Goal: Task Accomplishment & Management: Manage account settings

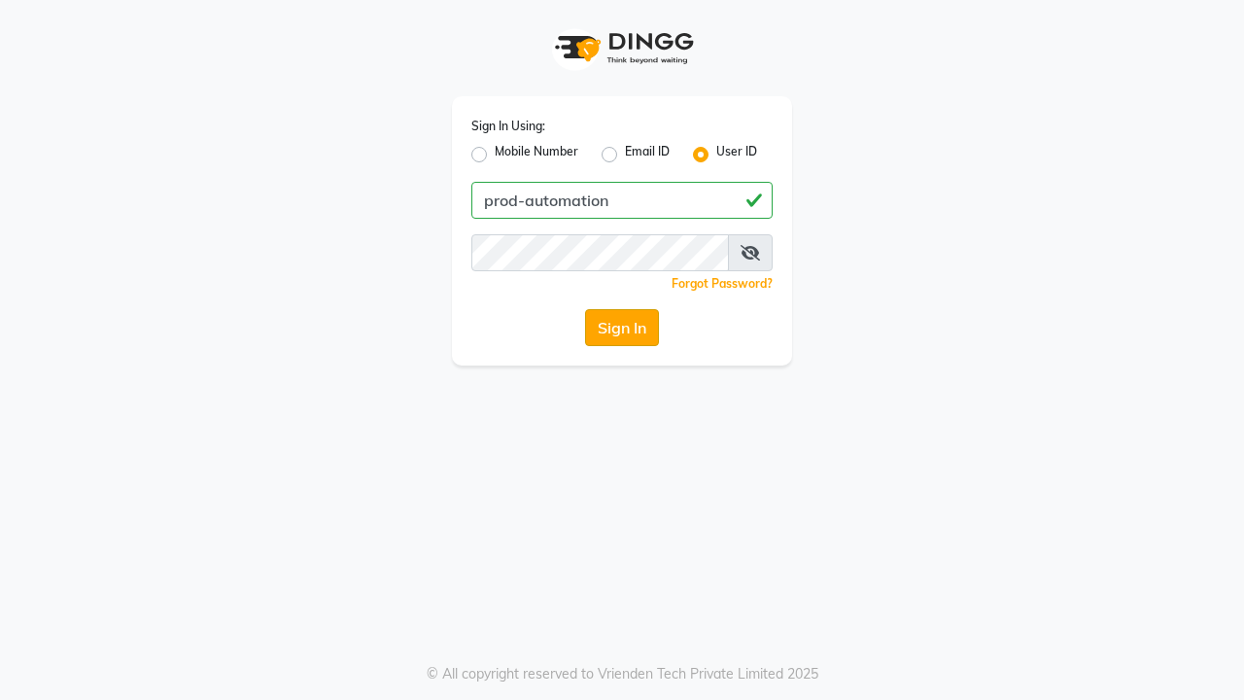
click at [622, 327] on button "Sign In" at bounding box center [622, 327] width 74 height 37
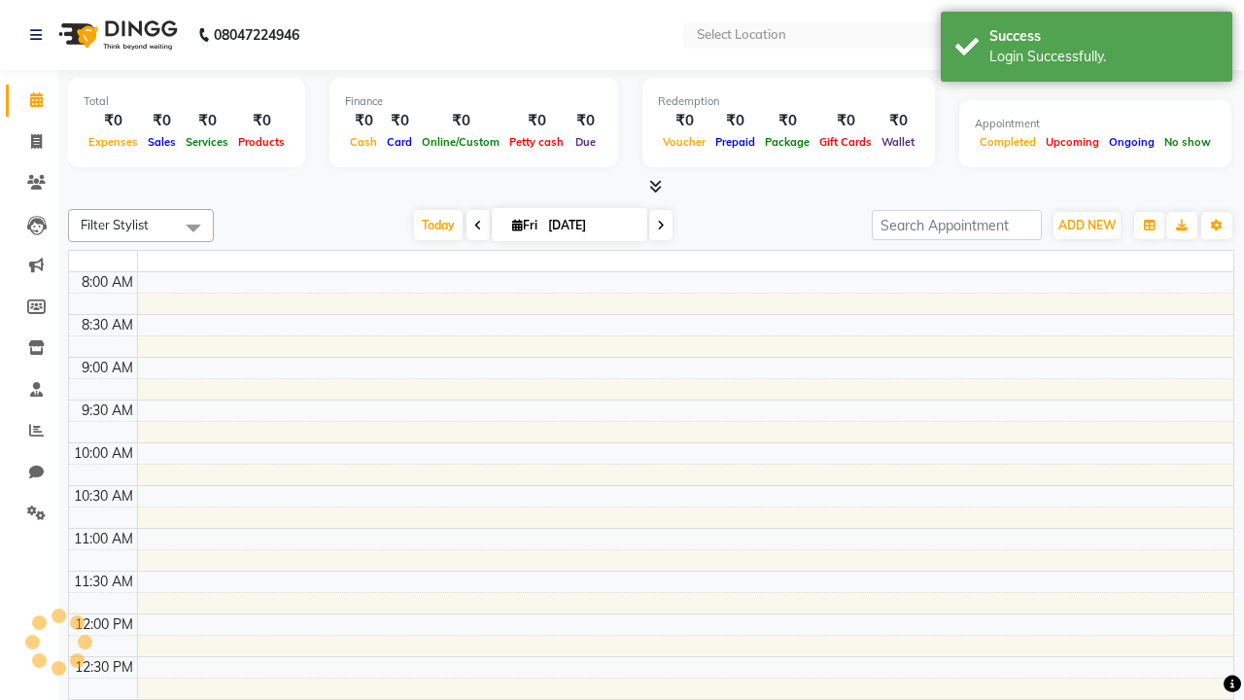
select select "en"
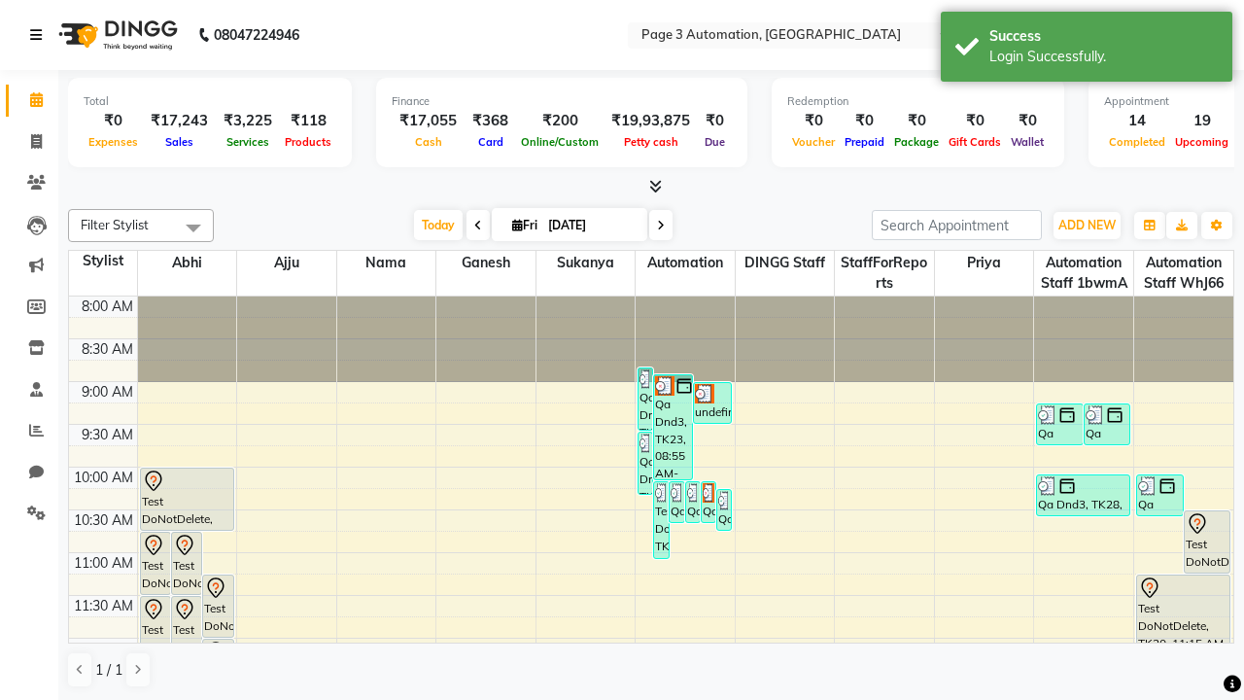
click at [40, 35] on icon at bounding box center [36, 35] width 12 height 14
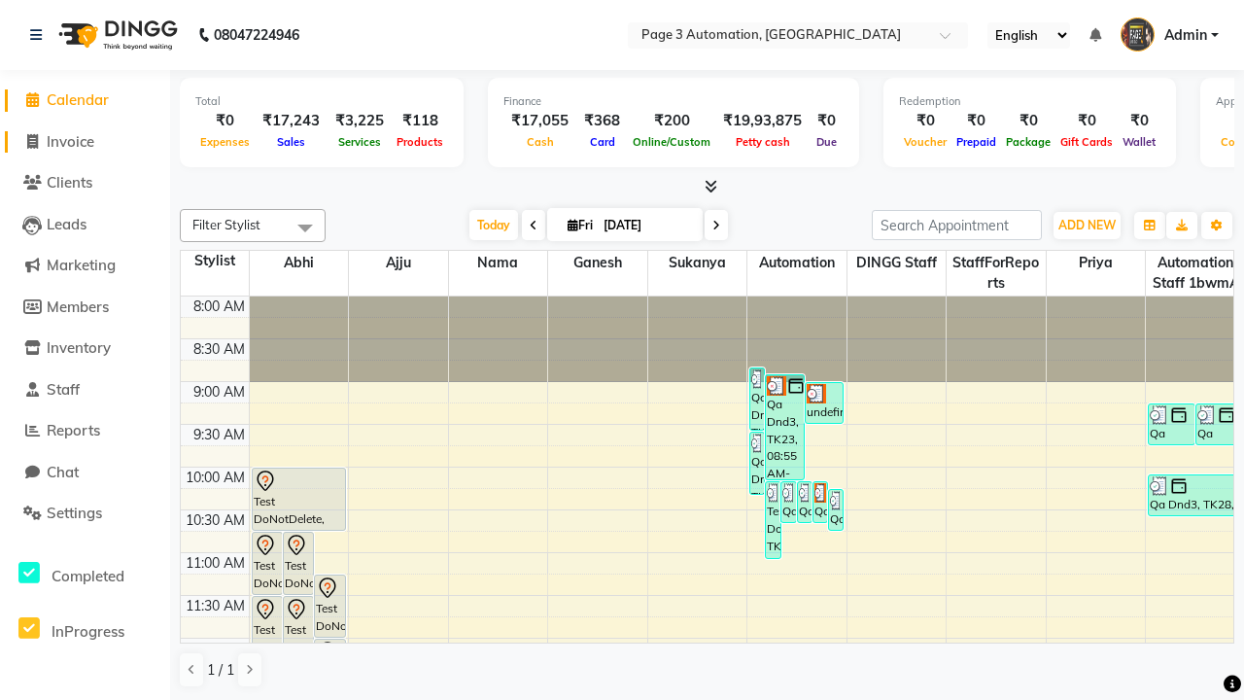
click at [85, 141] on span "Invoice" at bounding box center [71, 141] width 48 height 18
select select "2774"
select select "service"
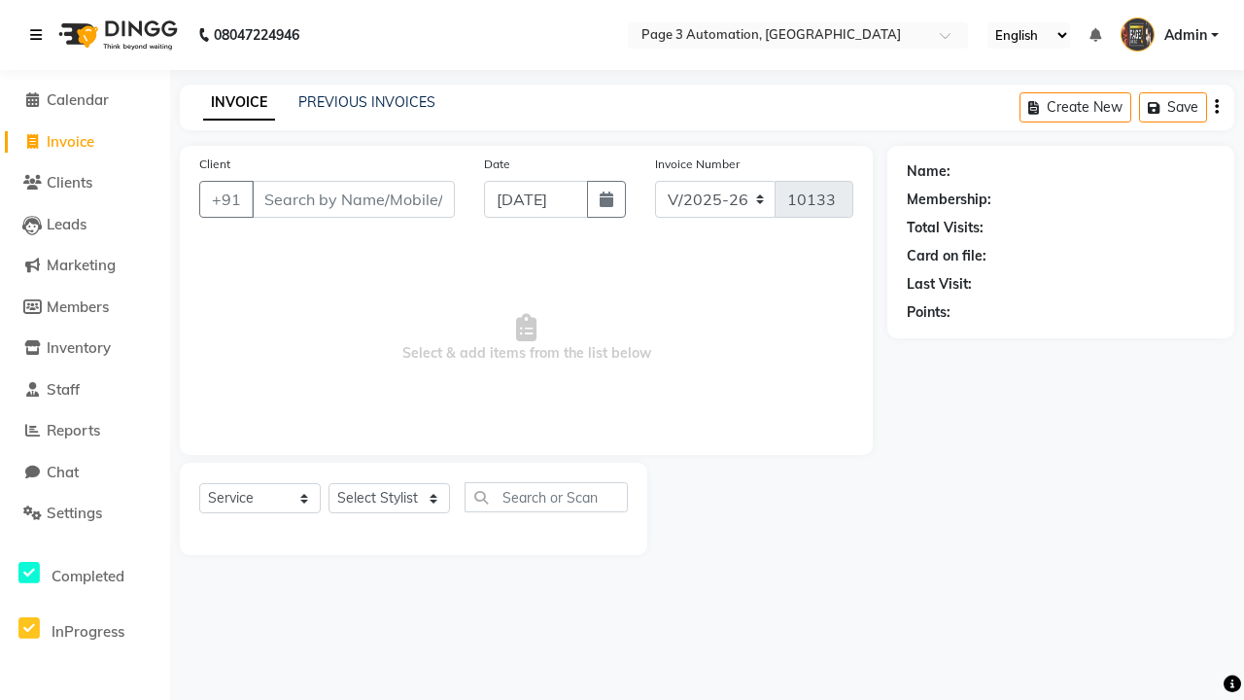
click at [40, 35] on icon at bounding box center [36, 35] width 12 height 14
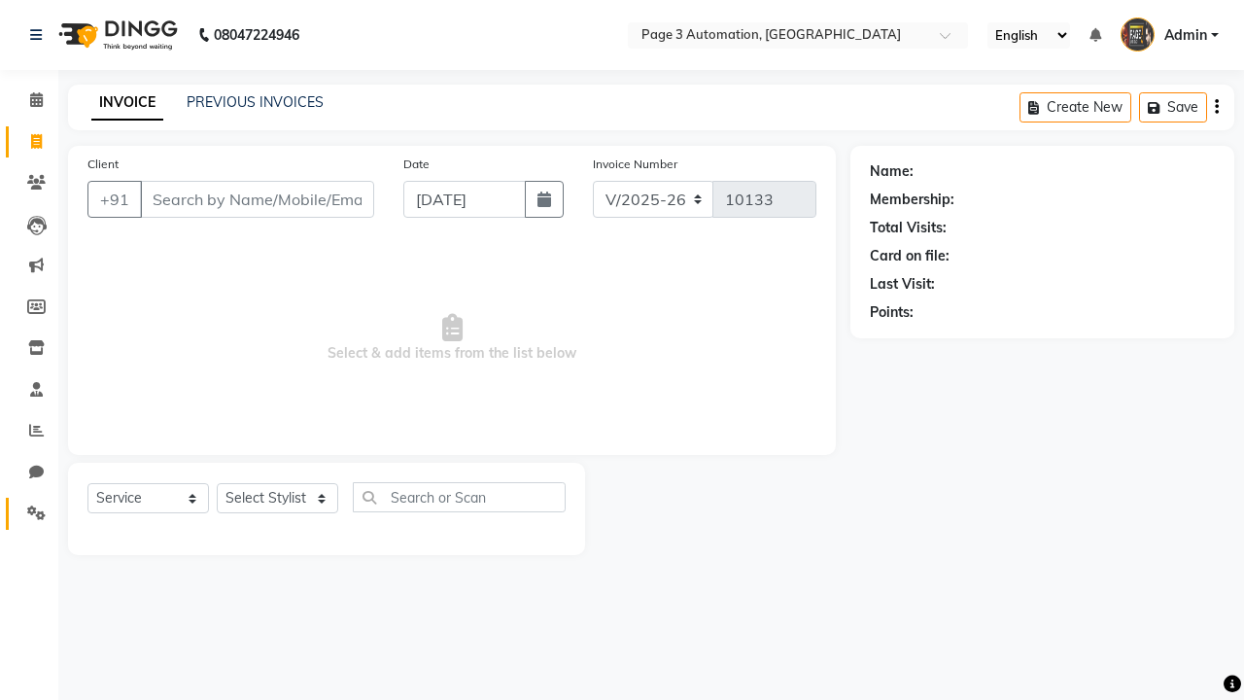
click at [29, 513] on icon at bounding box center [36, 512] width 18 height 15
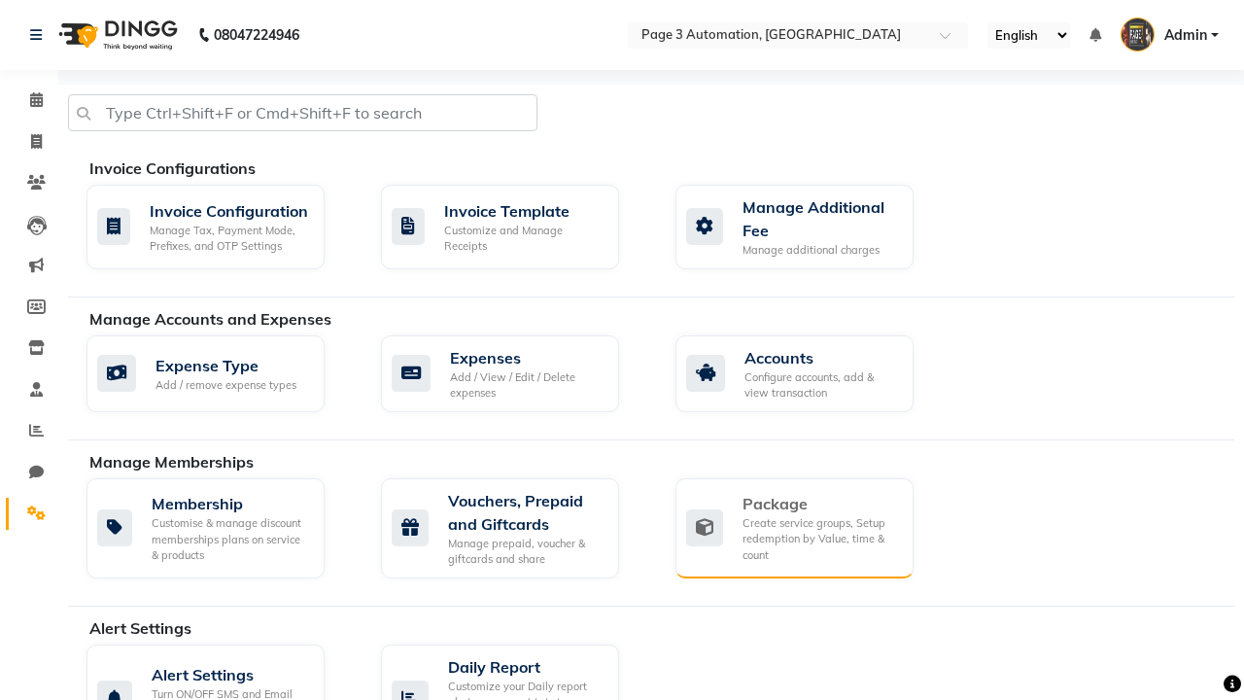
click at [819, 503] on div "Package" at bounding box center [819, 503] width 155 height 23
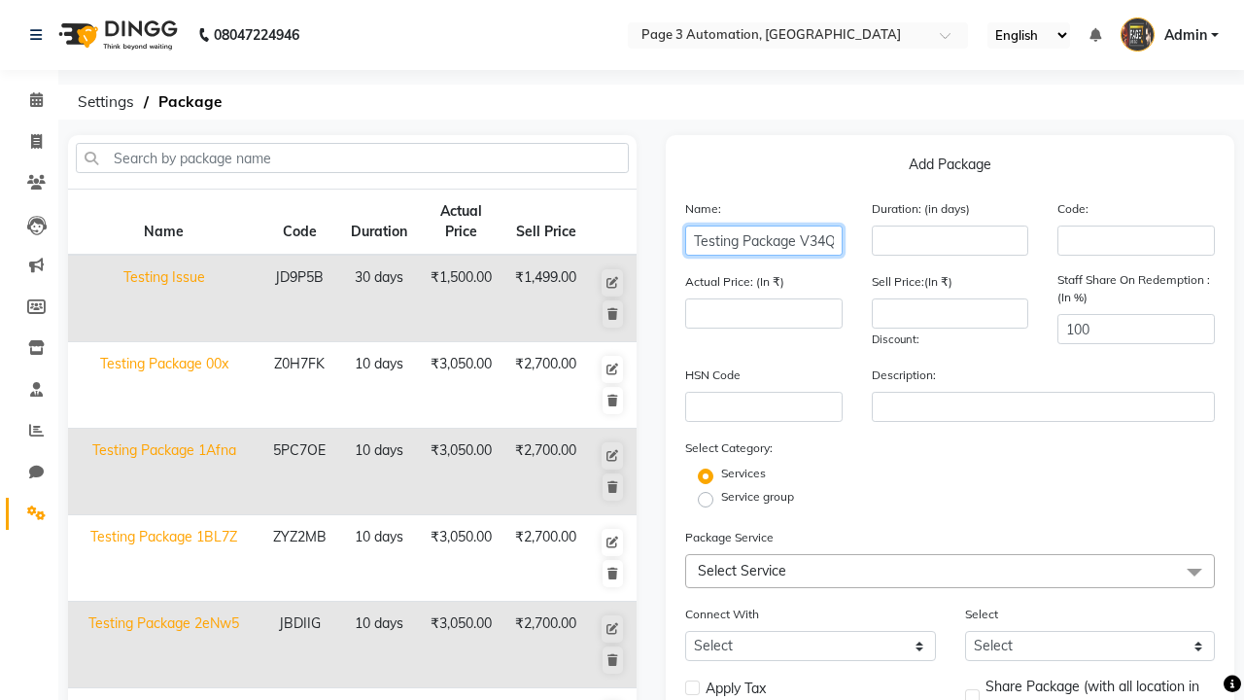
scroll to position [0, 10]
type input "Testing Package V34Qa"
type input "10"
type input "3050"
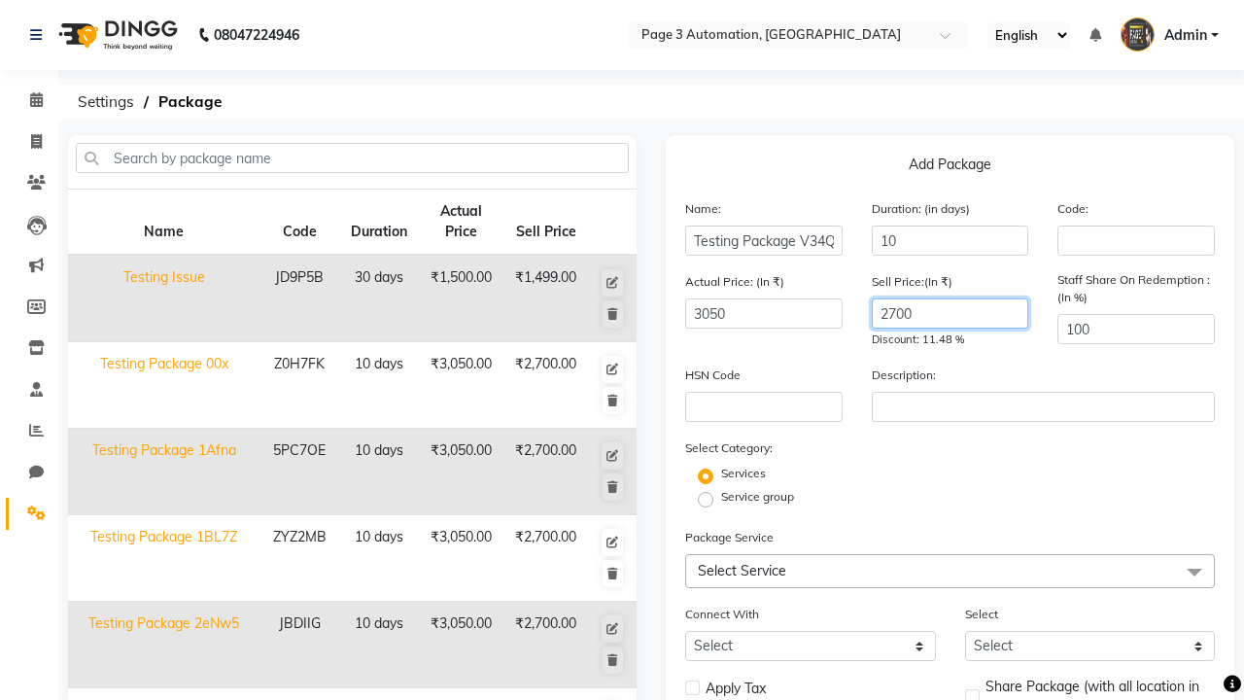
type input "2700"
click at [757, 496] on label "Service group" at bounding box center [757, 496] width 73 height 17
click at [718, 496] on input "Service group" at bounding box center [711, 498] width 13 height 13
radio input "true"
radio input "false"
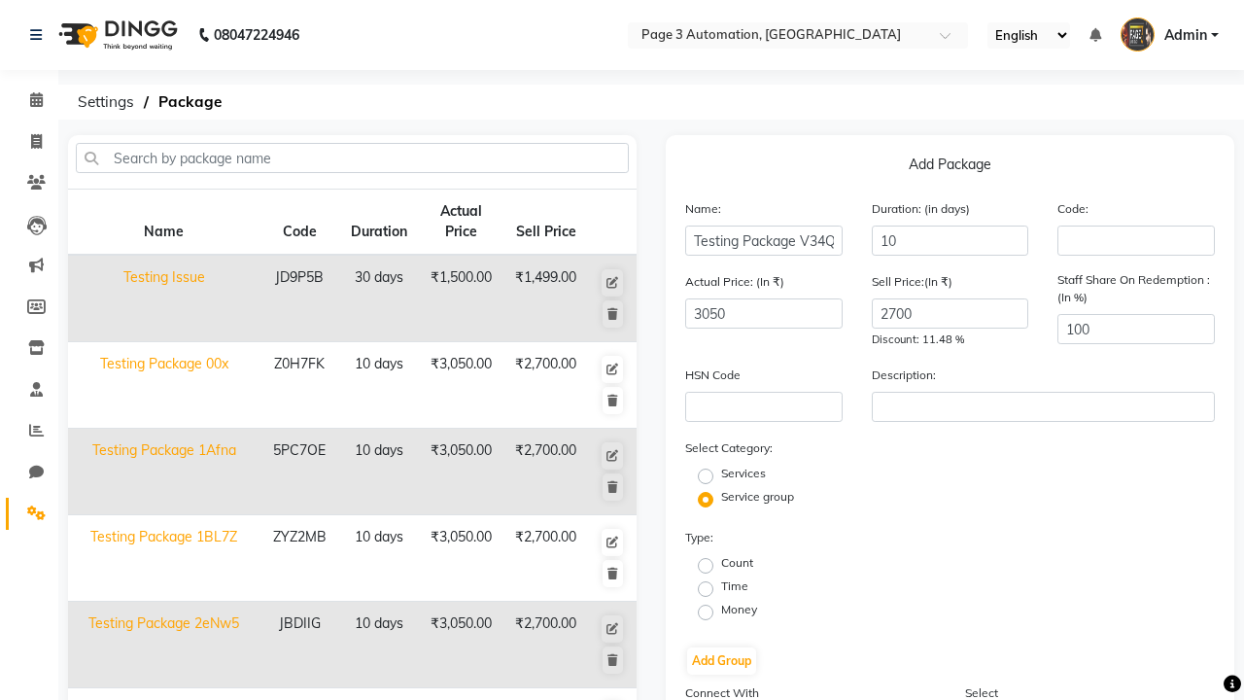
click at [736, 563] on label "Count" at bounding box center [737, 562] width 32 height 17
click at [718, 563] on input "Count" at bounding box center [711, 564] width 13 height 13
radio input "true"
click at [721, 661] on button "Add Group" at bounding box center [721, 660] width 69 height 27
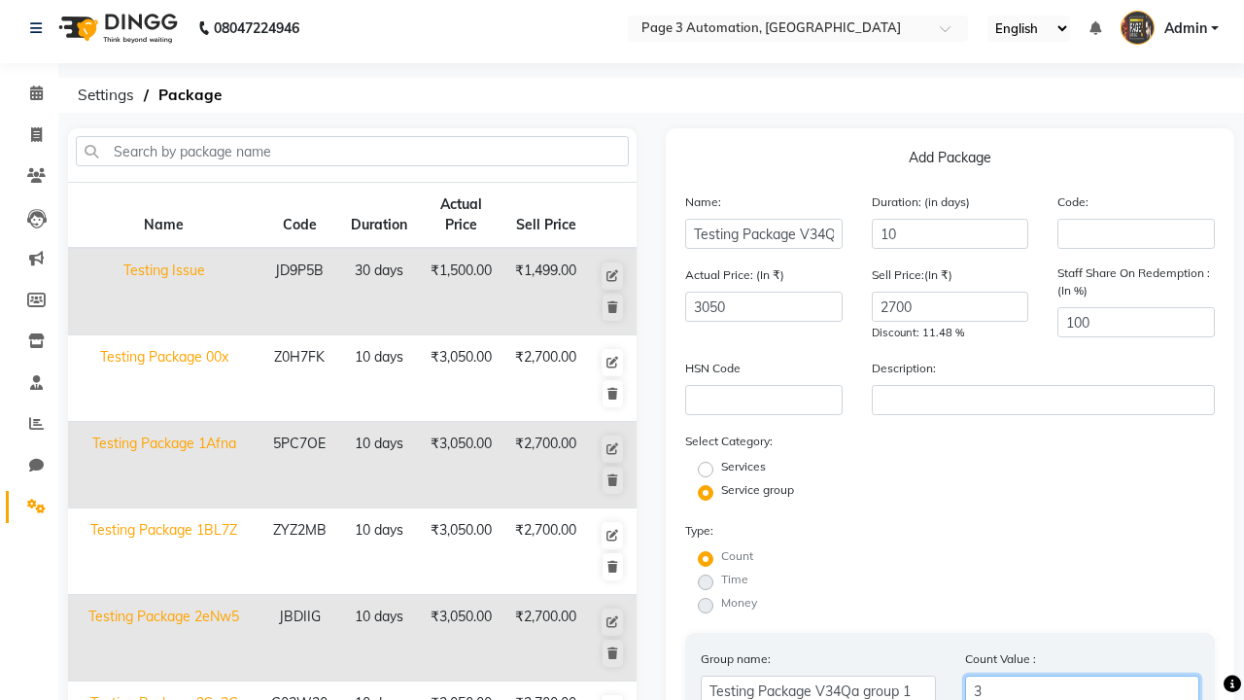
type input "3"
radio input "true"
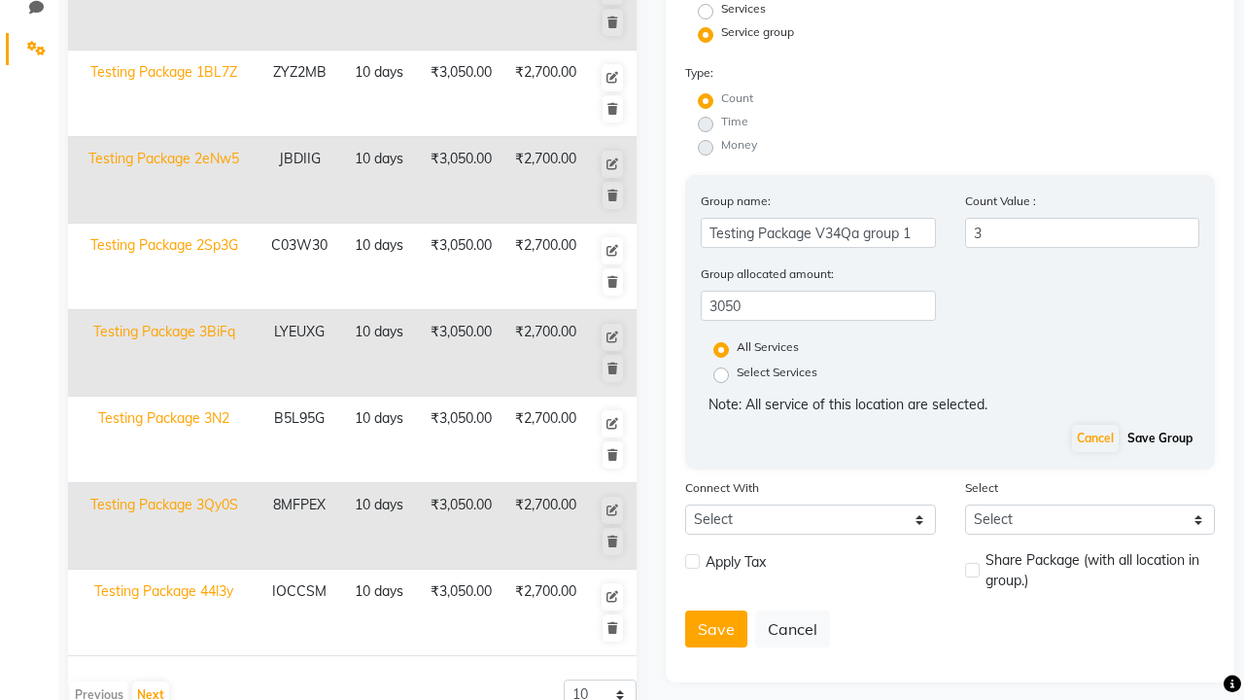
click at [1159, 438] on button "Save Group" at bounding box center [1159, 438] width 75 height 27
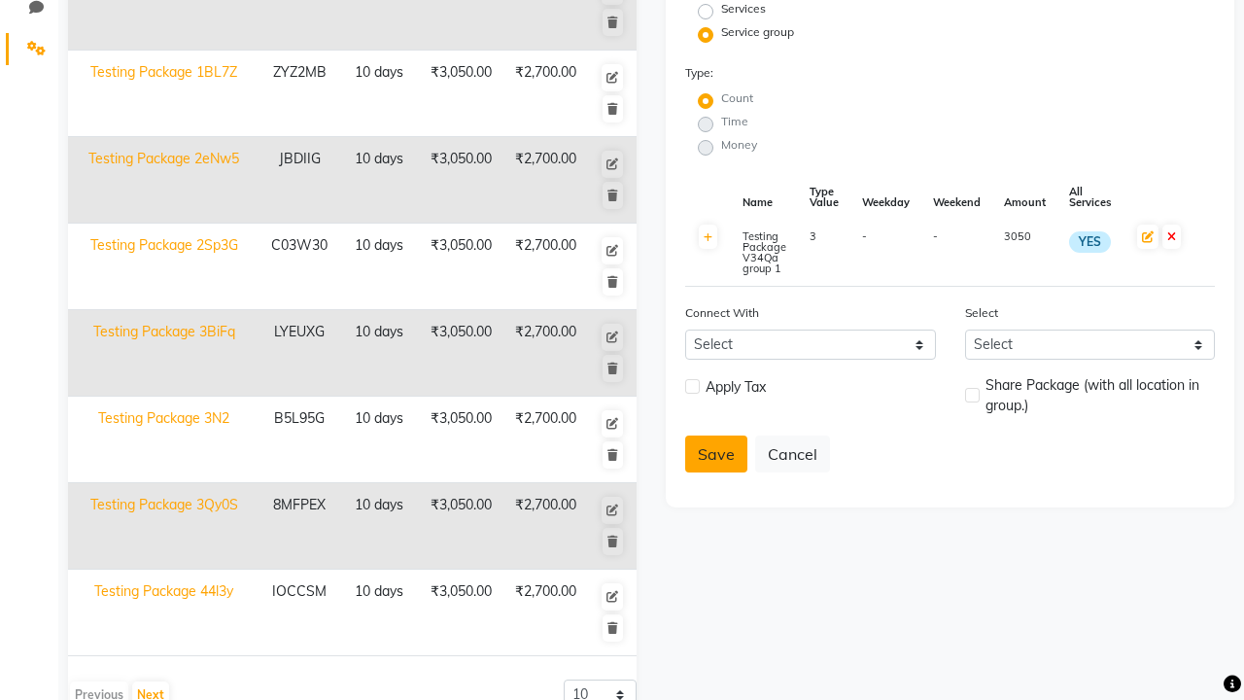
click at [716, 454] on button "Save" at bounding box center [716, 453] width 62 height 37
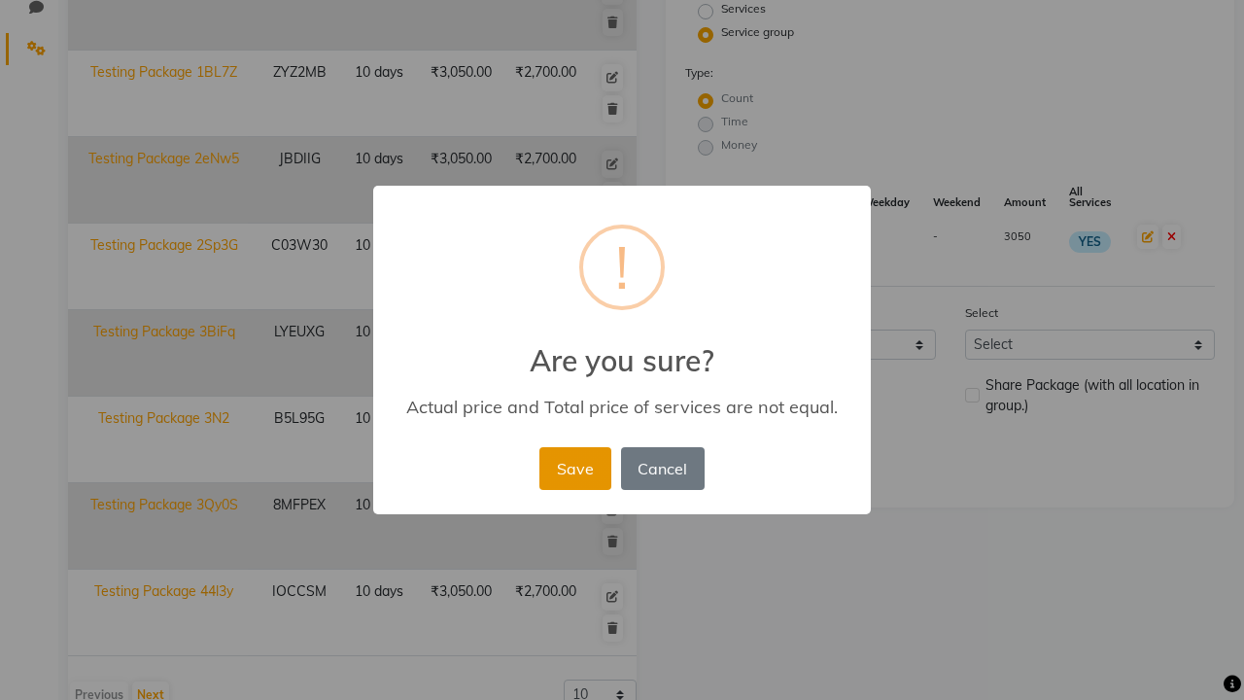
click at [574, 467] on button "Save" at bounding box center [574, 468] width 71 height 43
radio input "true"
radio input "false"
select select
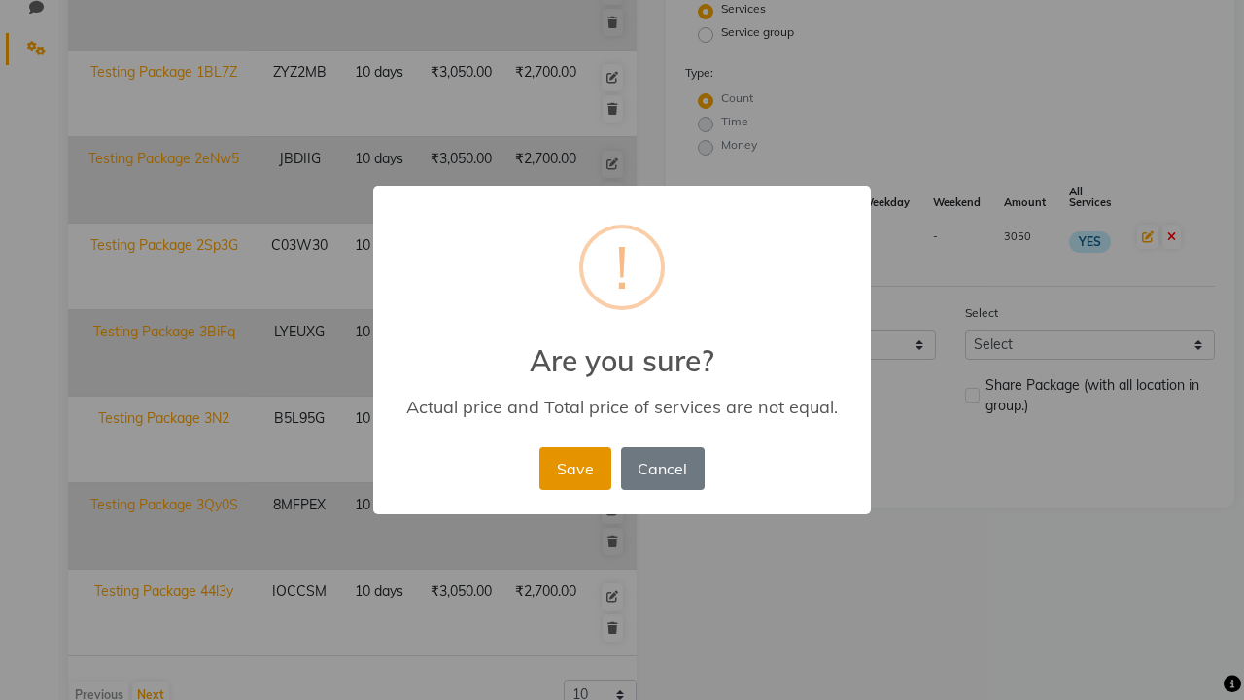
checkbox input "false"
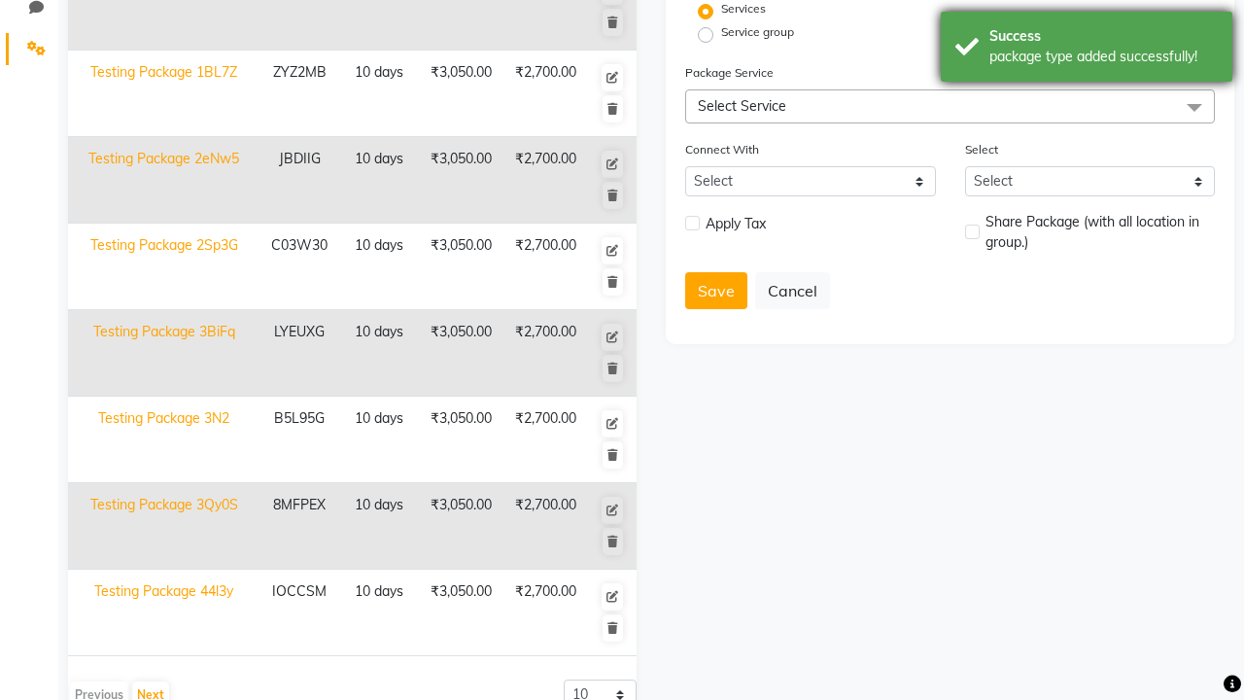
click at [1086, 50] on div "package type added successfully!" at bounding box center [1103, 57] width 228 height 20
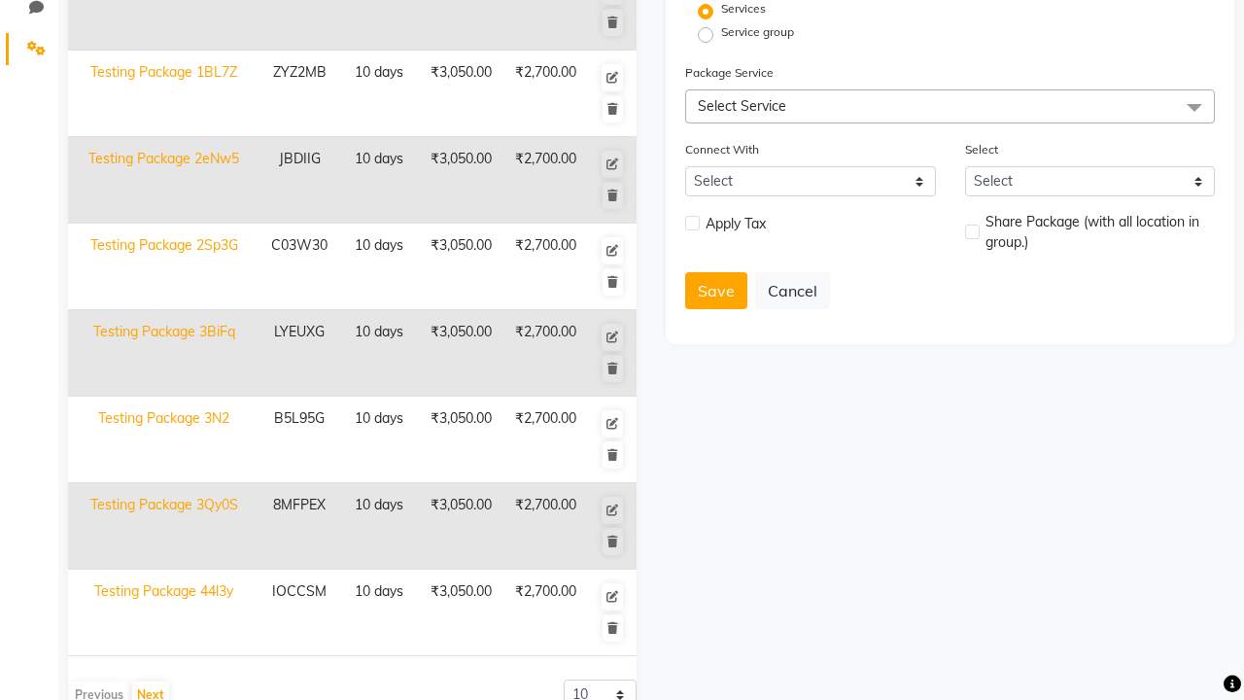
scroll to position [0, 0]
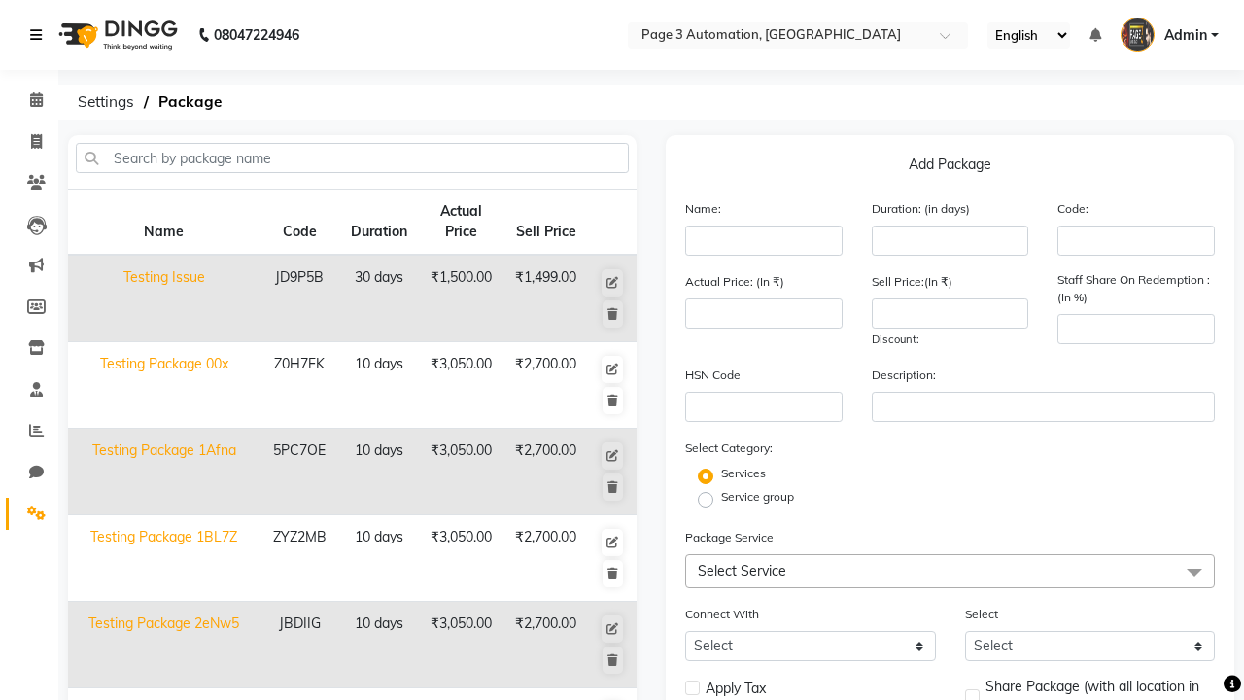
click at [40, 35] on icon at bounding box center [36, 35] width 12 height 14
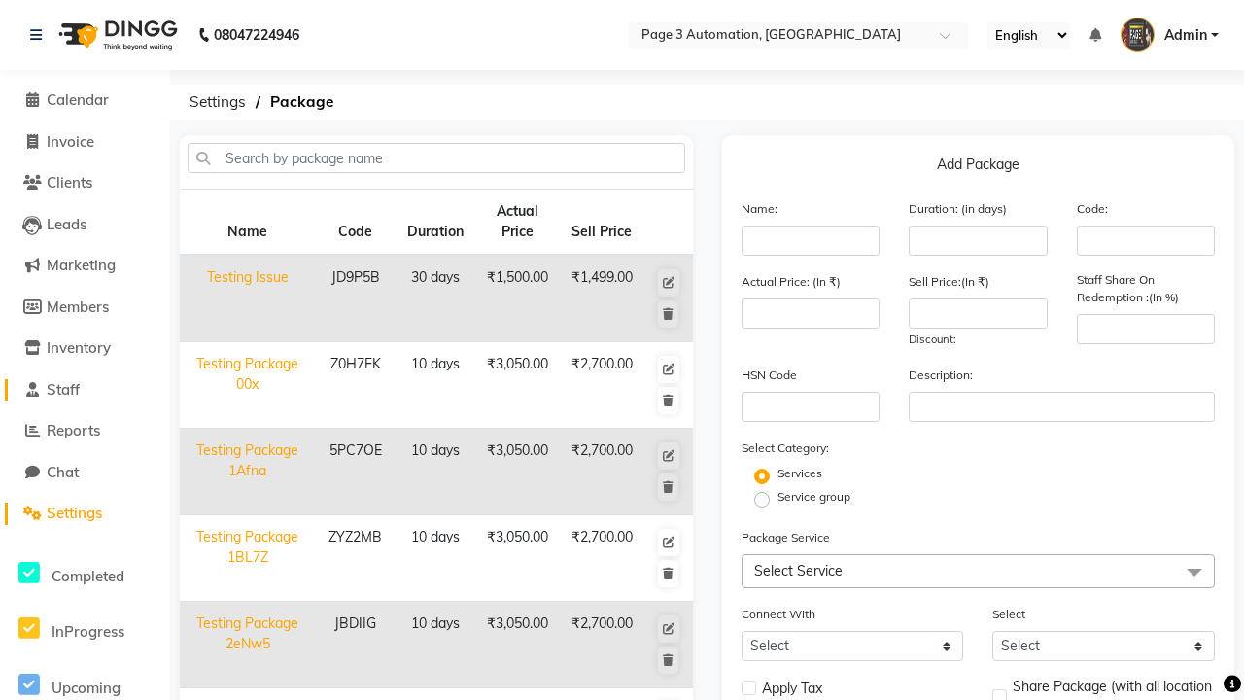
click at [85, 389] on link "Staff" at bounding box center [85, 390] width 160 height 22
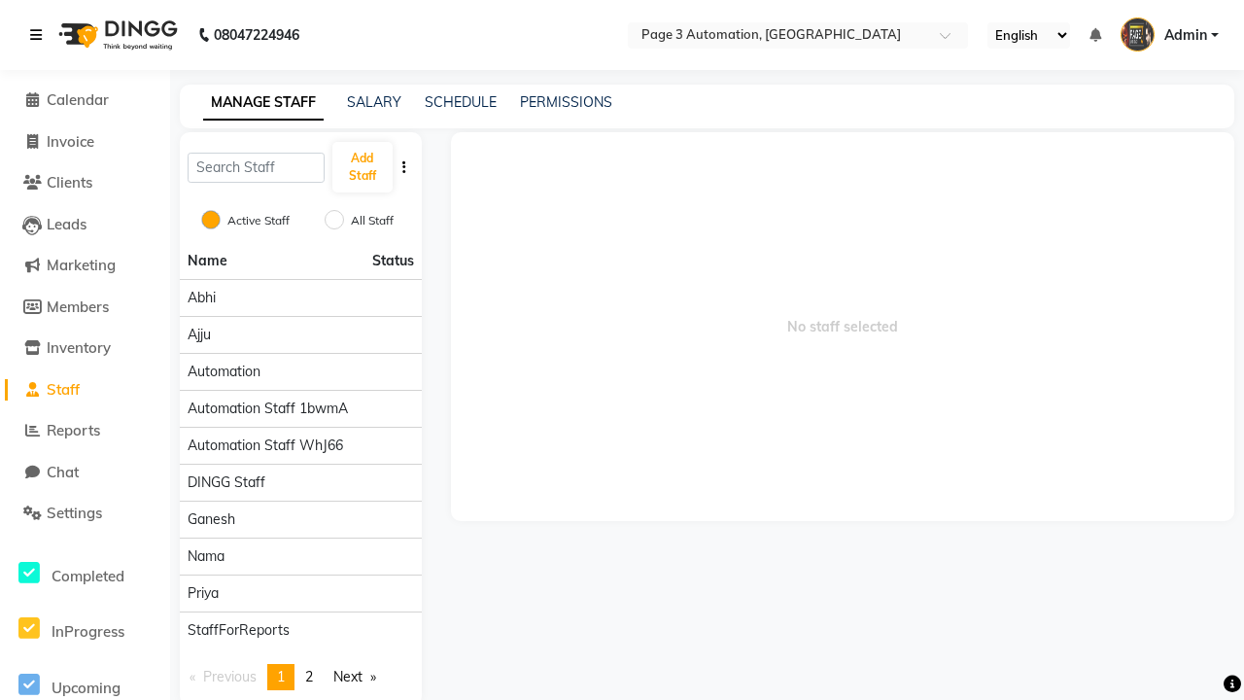
click at [40, 35] on icon at bounding box center [36, 35] width 12 height 14
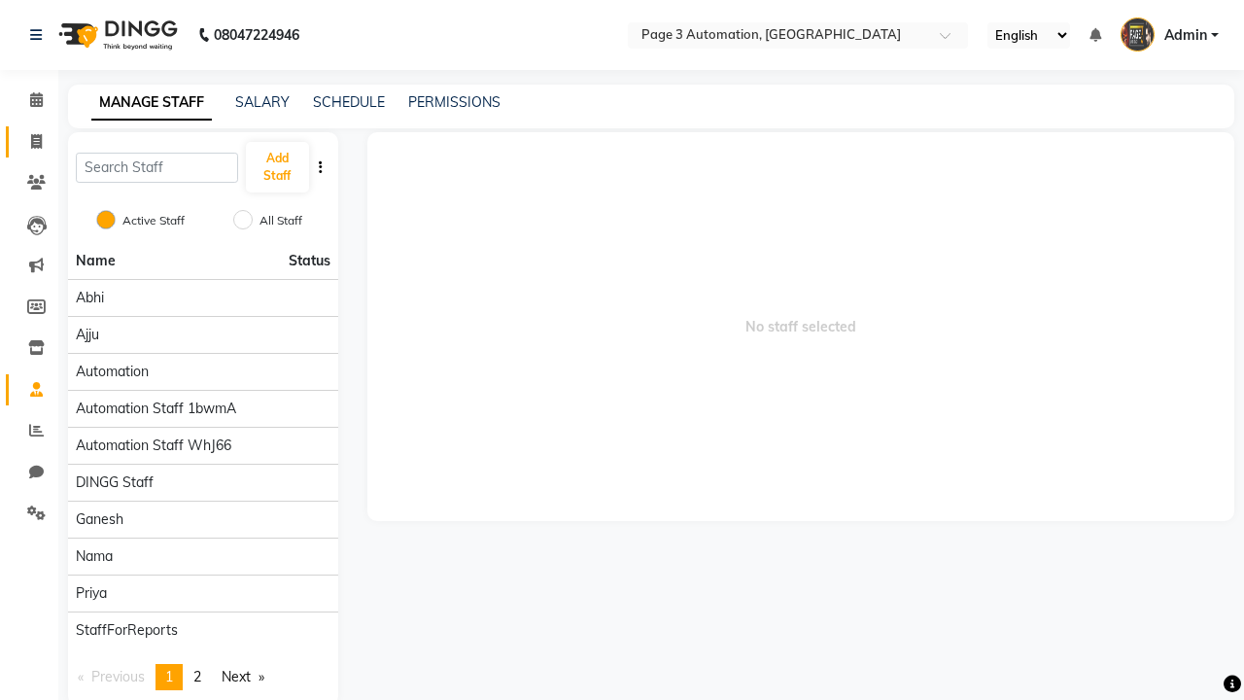
click at [29, 141] on span at bounding box center [36, 142] width 34 height 22
select select "service"
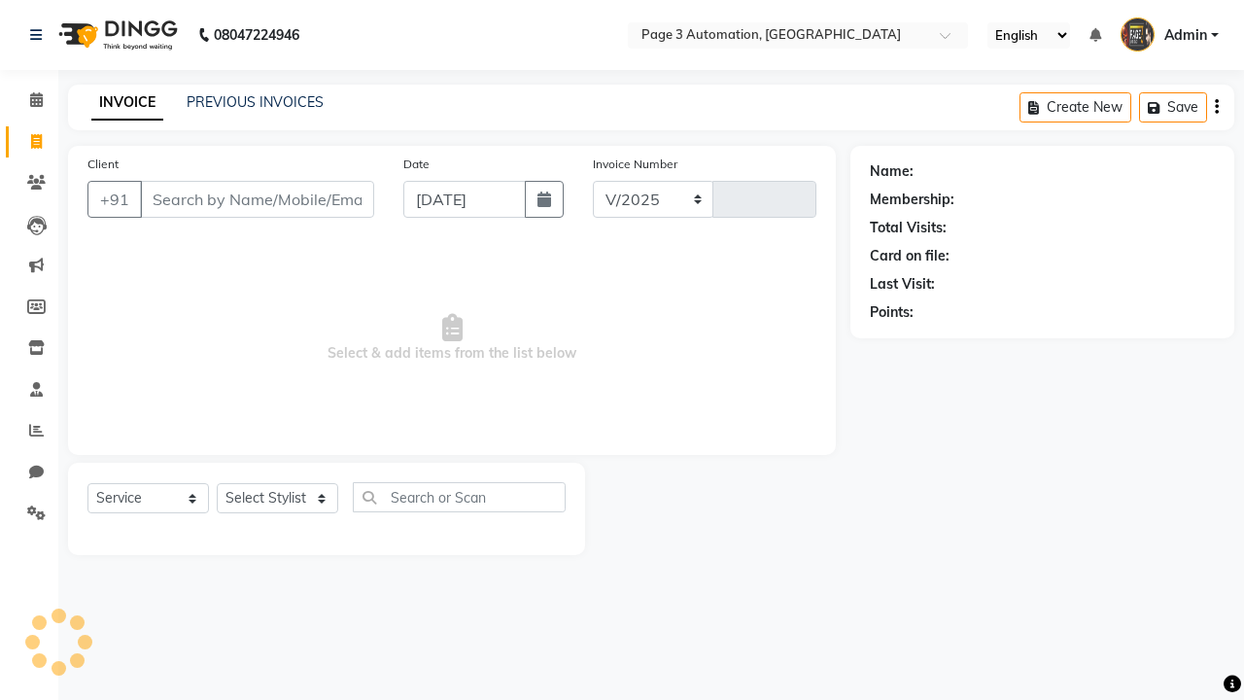
select select "2774"
type input "10133"
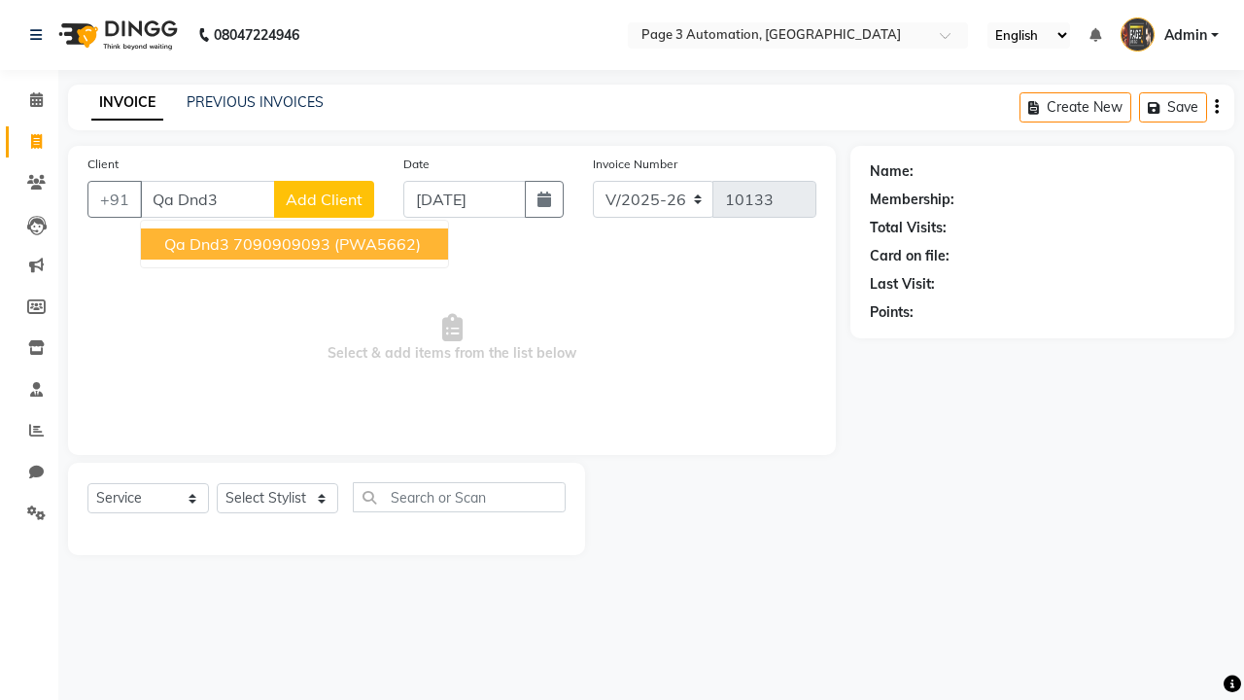
click at [296, 244] on ngb-highlight "7090909093" at bounding box center [281, 243] width 97 height 19
type input "7090909093"
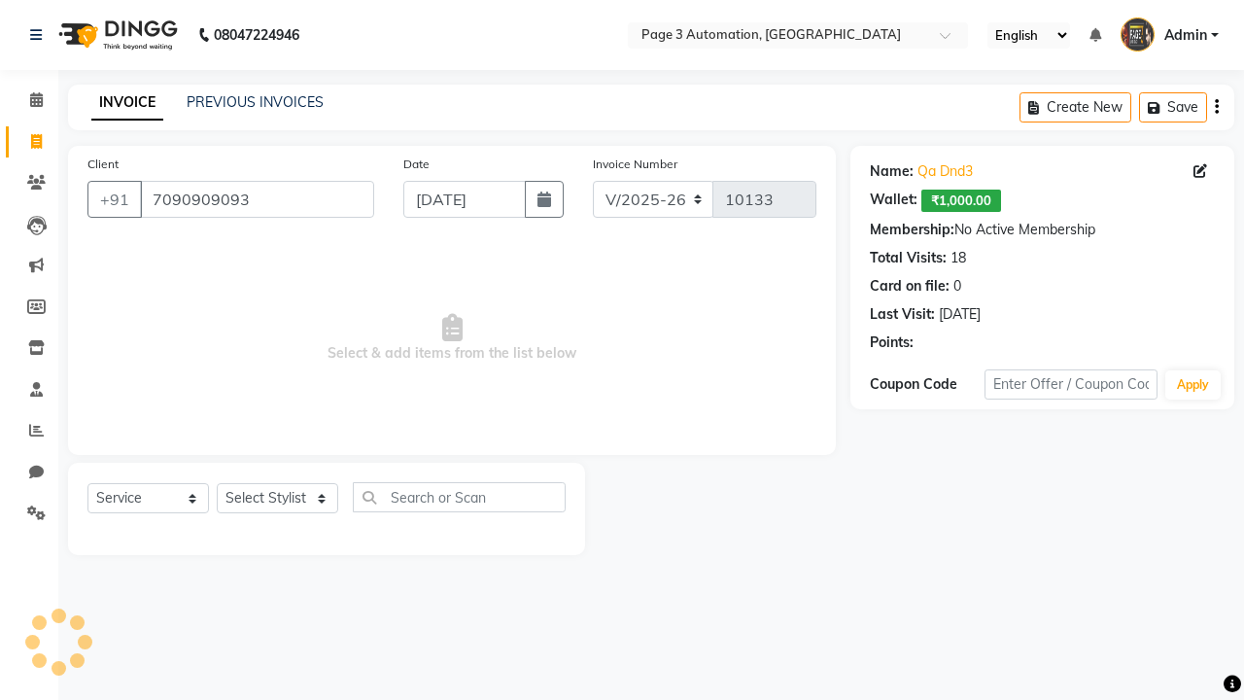
select select "package"
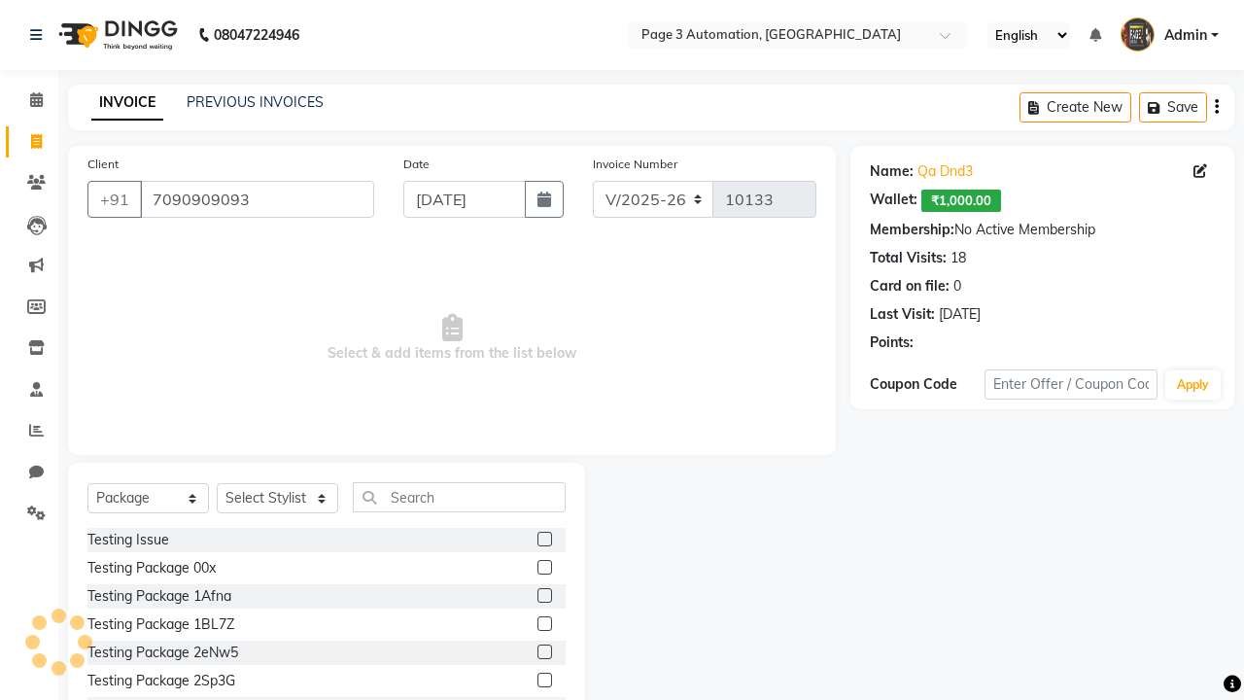
select select "93067"
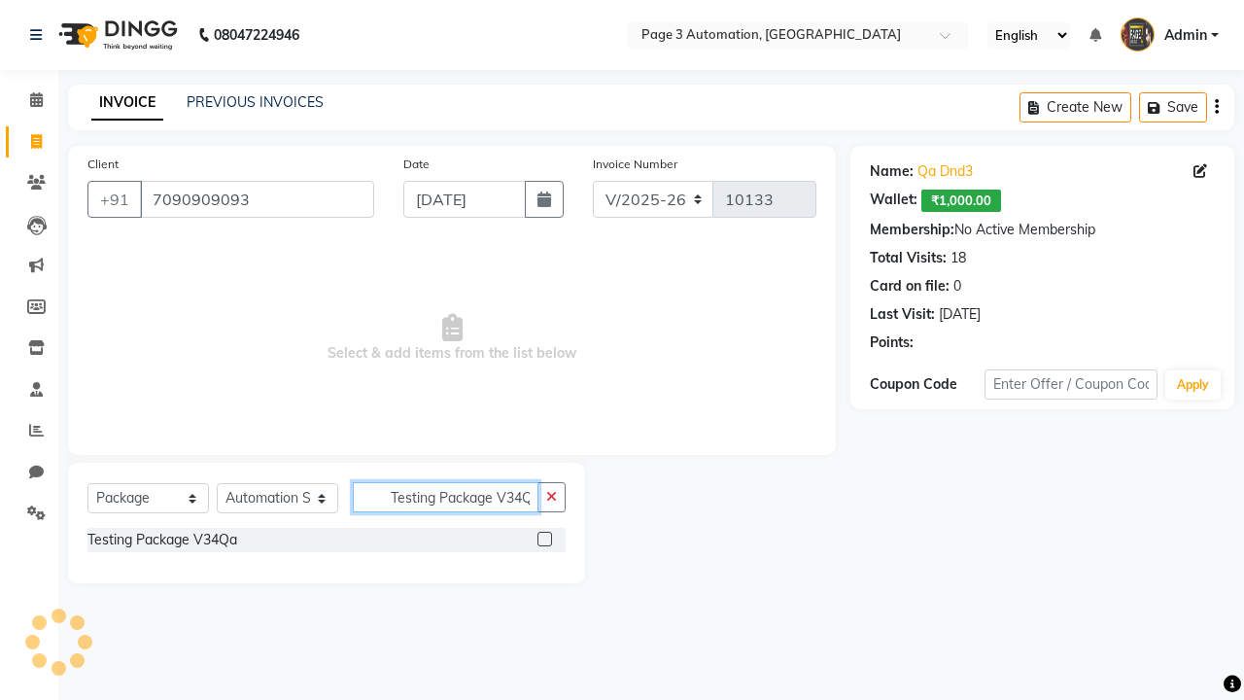
type input "Testing Package V34Qa"
click at [544, 538] on label at bounding box center [544, 538] width 15 height 15
click at [544, 538] on input "checkbox" at bounding box center [543, 539] width 13 height 13
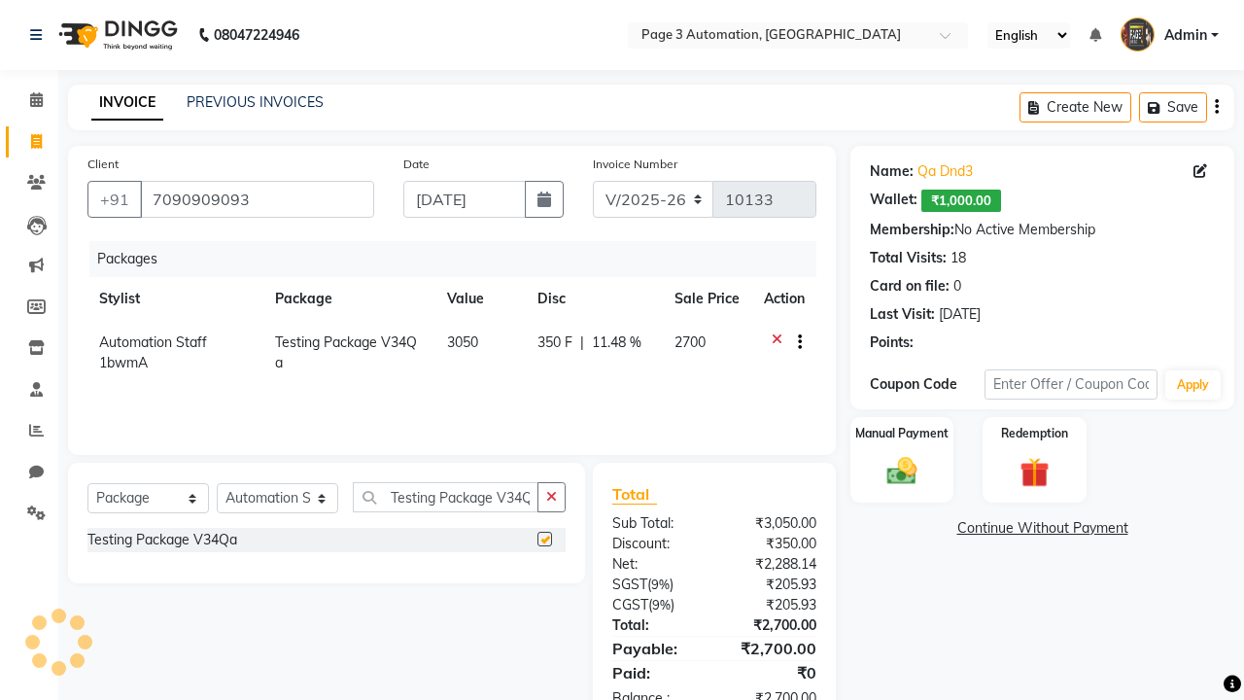
checkbox input "false"
click at [902, 433] on label "Manual Payment" at bounding box center [901, 433] width 97 height 18
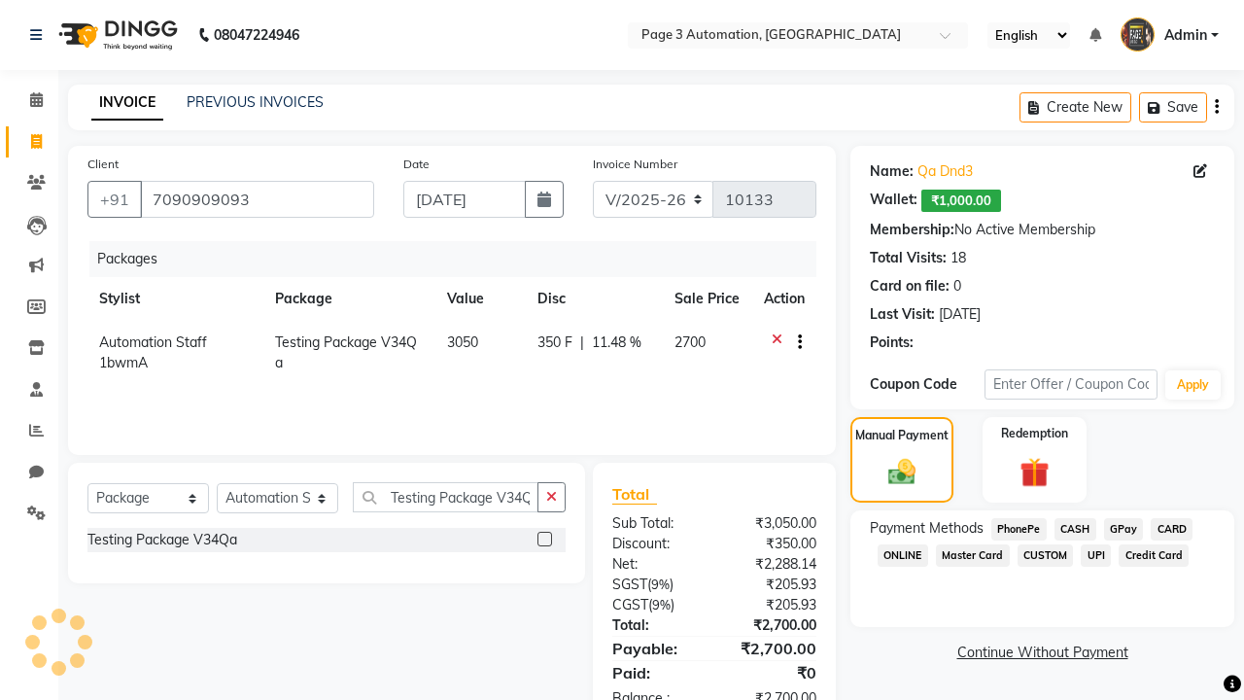
click at [1075, 529] on span "CASH" at bounding box center [1075, 529] width 42 height 22
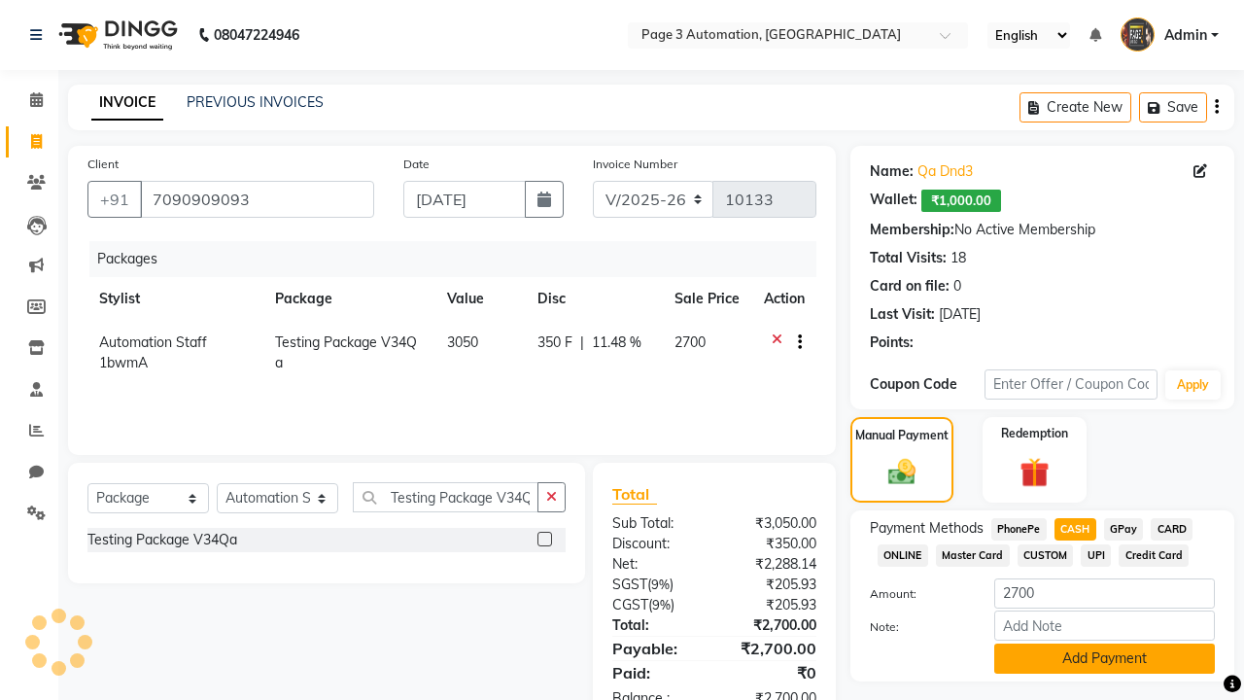
click at [1104, 658] on button "Add Payment" at bounding box center [1104, 658] width 221 height 30
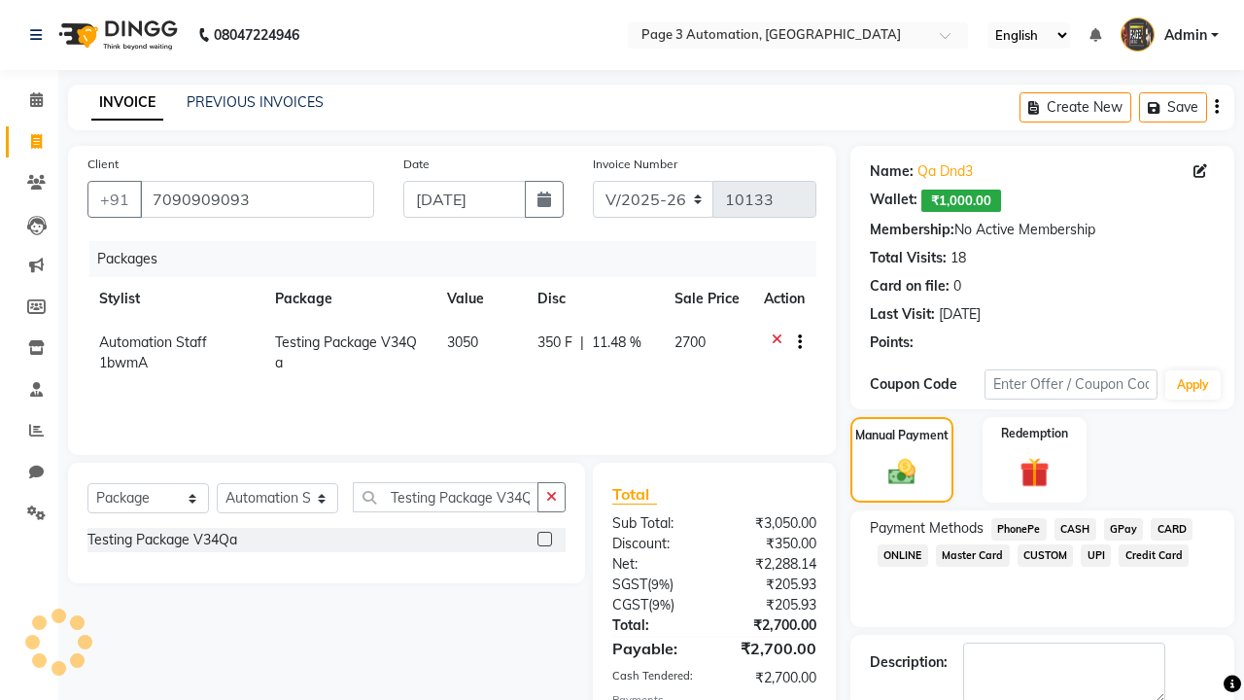
checkbox input "false"
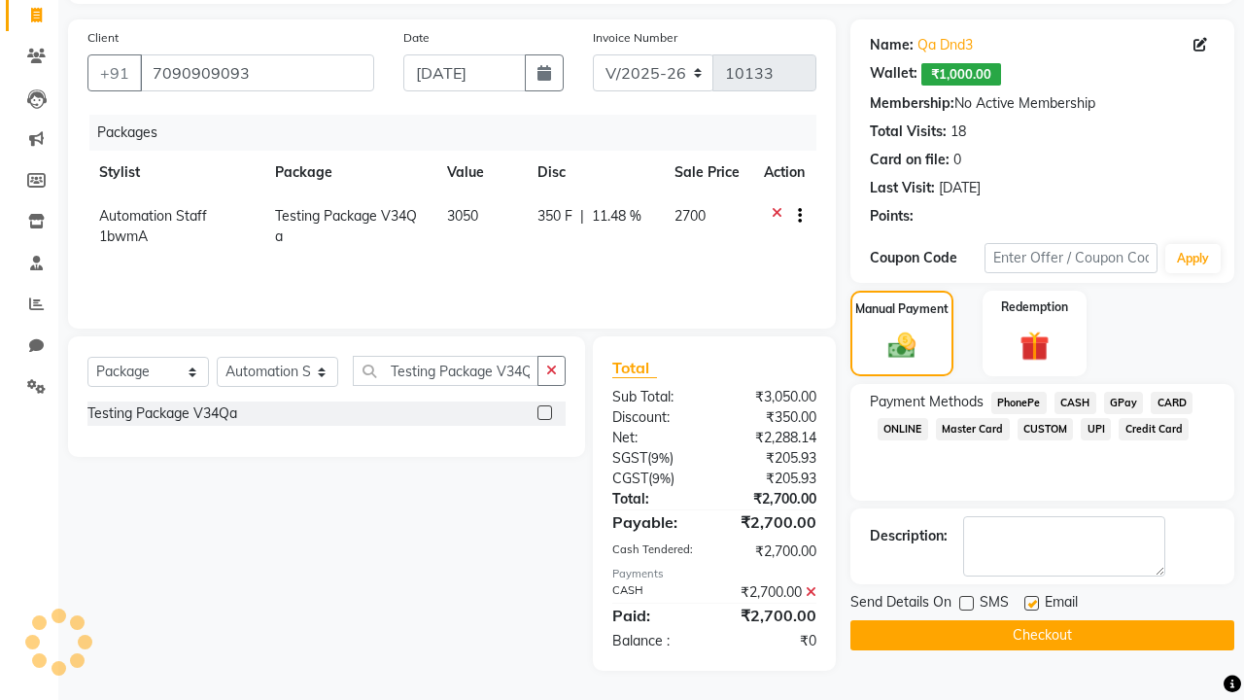
click at [1031, 602] on label at bounding box center [1031, 603] width 15 height 15
click at [1031, 602] on input "checkbox" at bounding box center [1030, 604] width 13 height 13
checkbox input "false"
click at [1042, 634] on button "Checkout" at bounding box center [1042, 635] width 384 height 30
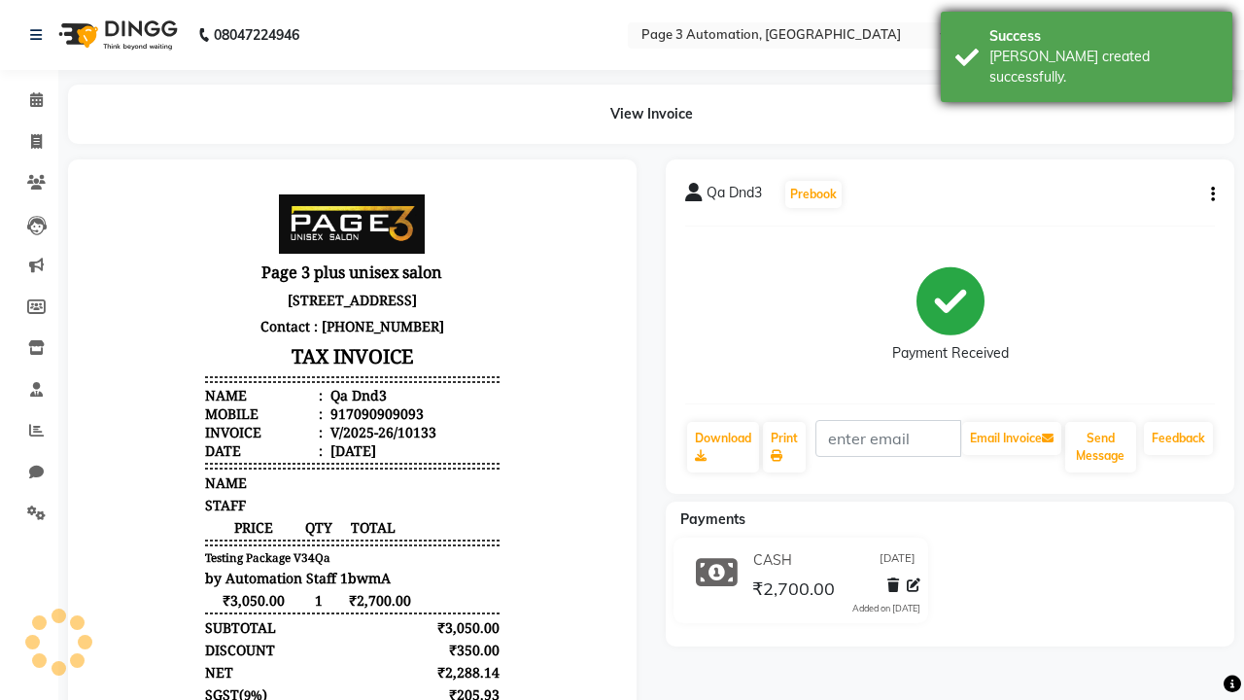
click at [1086, 50] on div "[PERSON_NAME] created successfully." at bounding box center [1103, 67] width 228 height 41
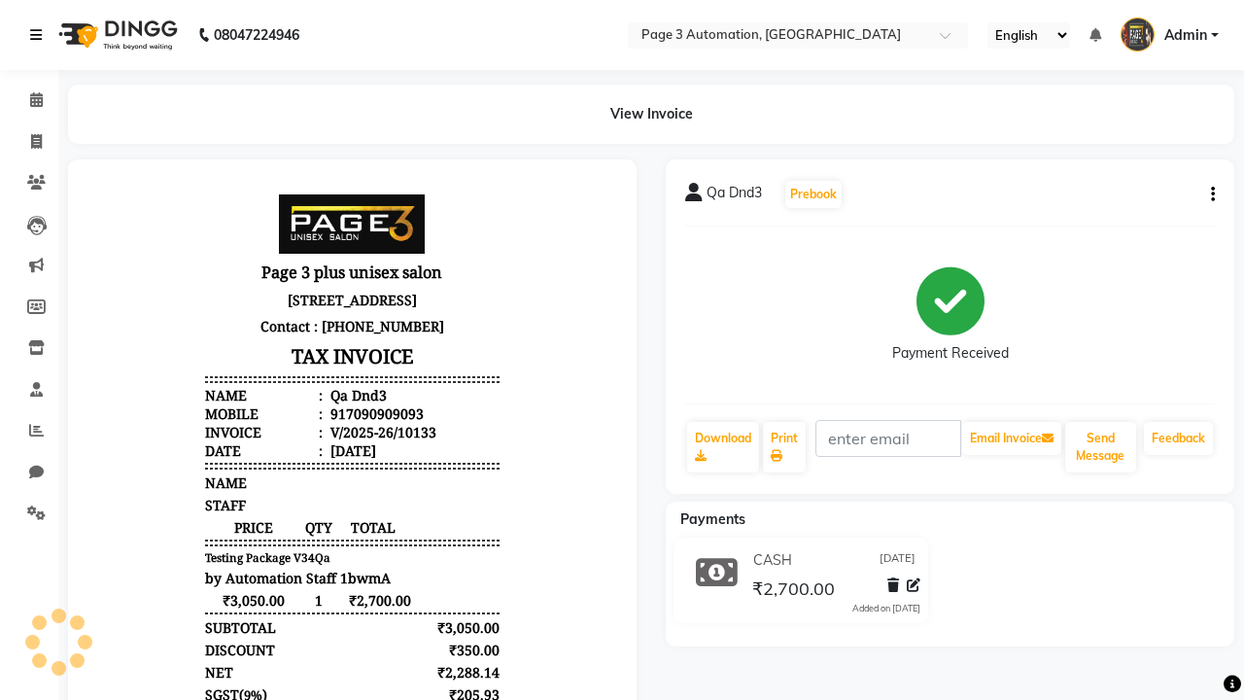
click at [40, 35] on icon at bounding box center [36, 35] width 12 height 14
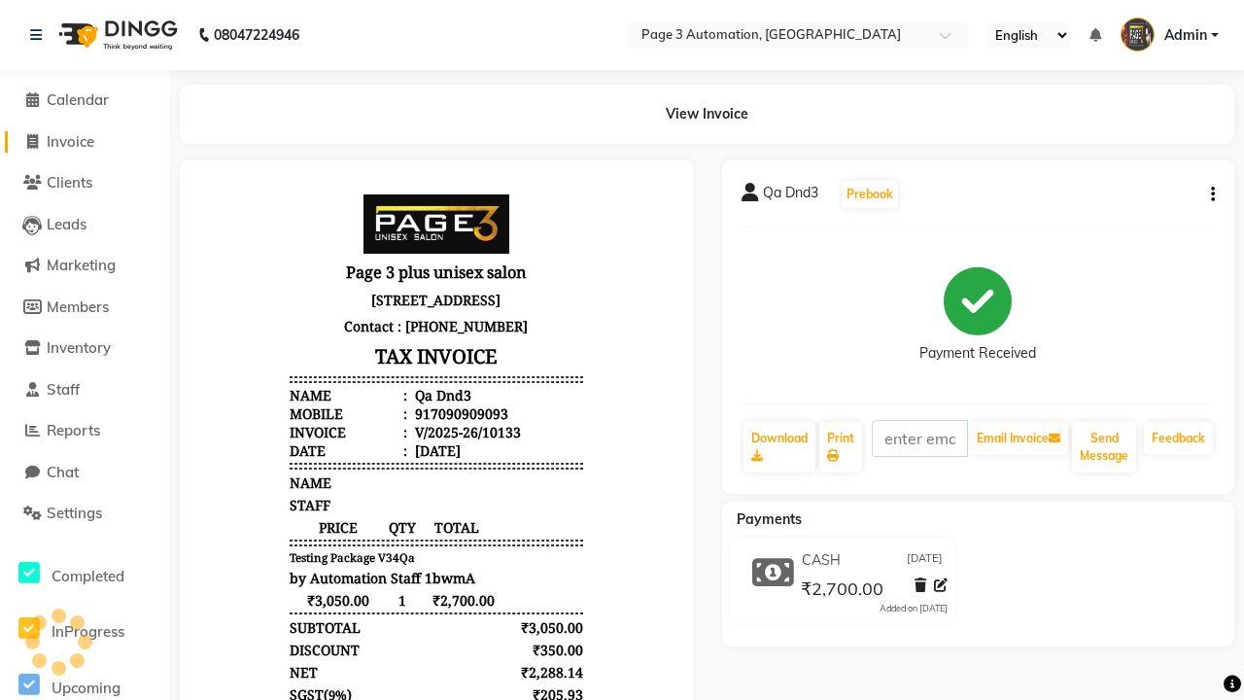
click at [85, 141] on span "Invoice" at bounding box center [71, 141] width 48 height 18
select select "2774"
select select "service"
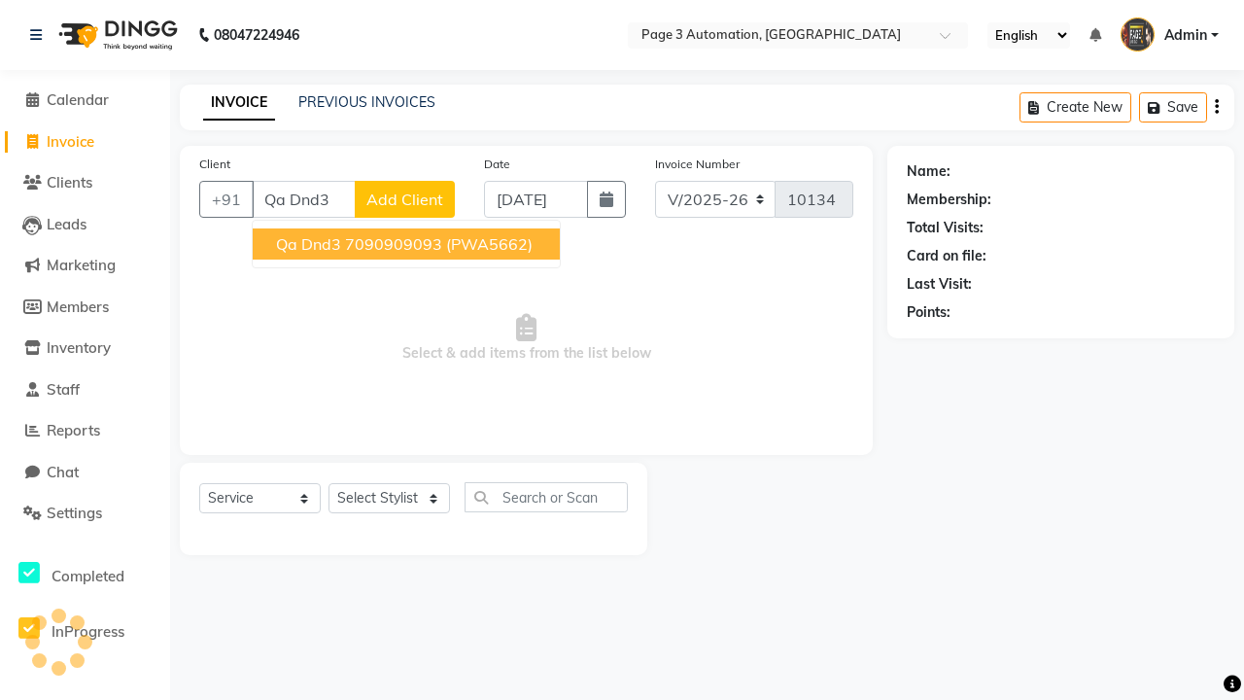
click at [408, 244] on ngb-highlight "7090909093" at bounding box center [393, 243] width 97 height 19
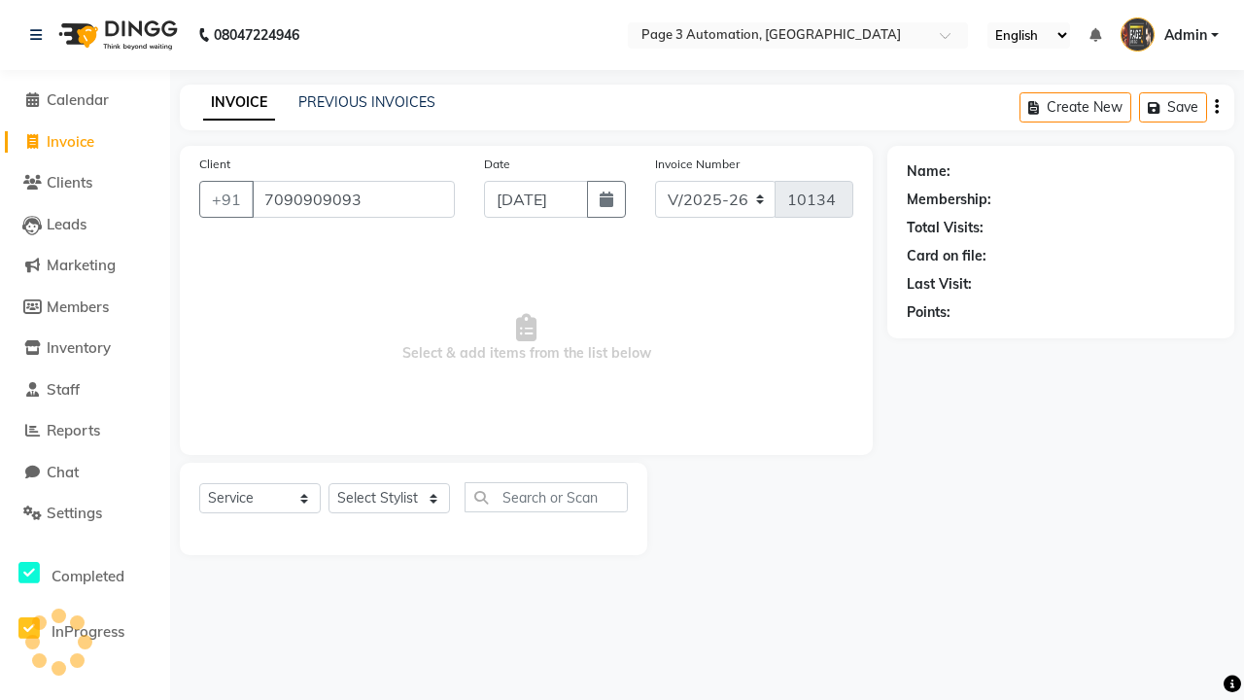
type input "7090909093"
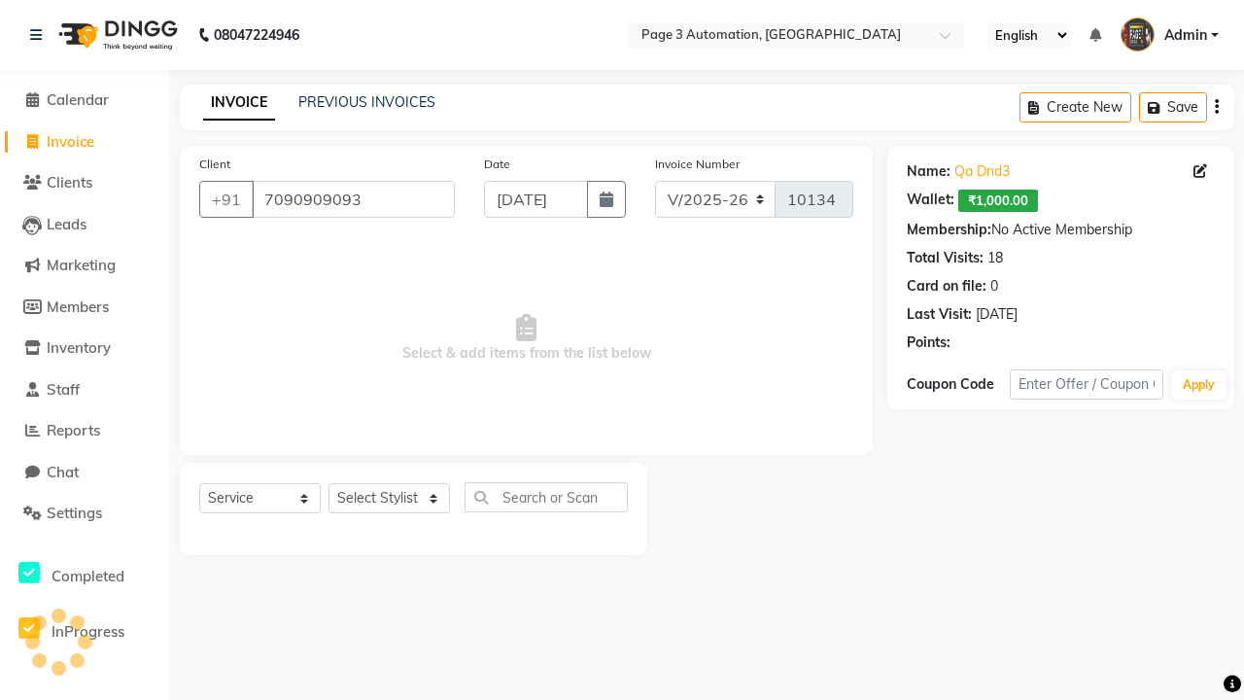
select select "93067"
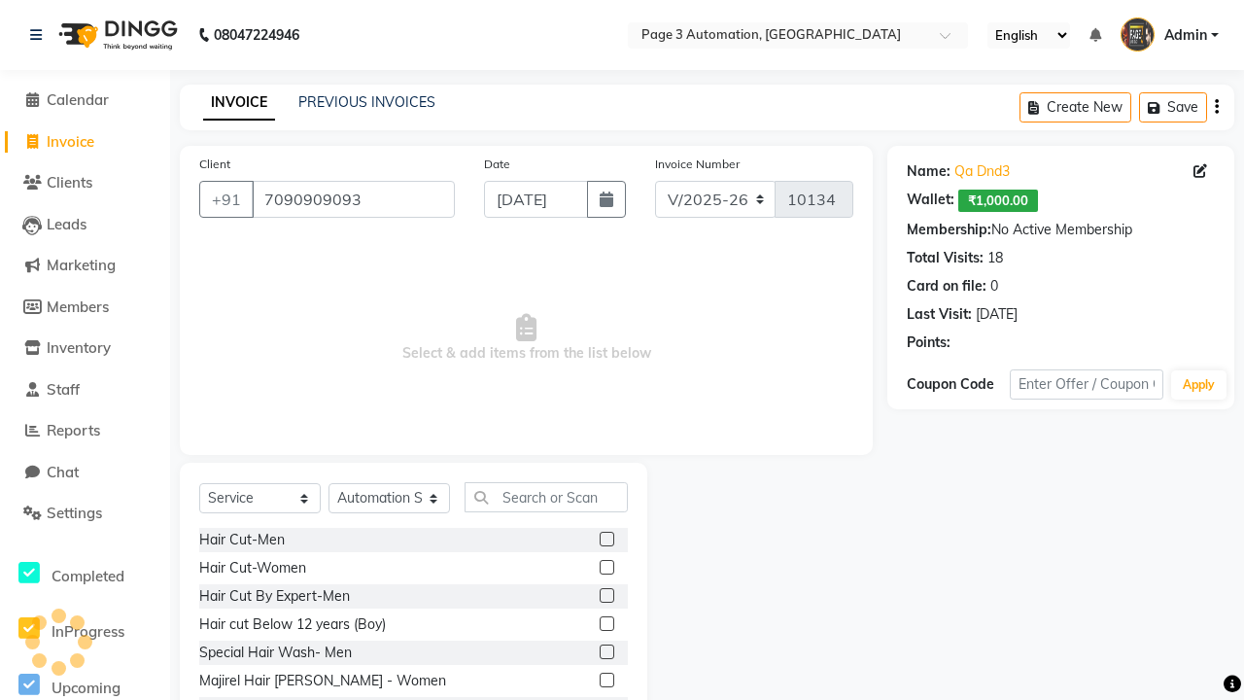
click at [605, 624] on label at bounding box center [606, 623] width 15 height 15
click at [605, 624] on input "checkbox" at bounding box center [605, 624] width 13 height 13
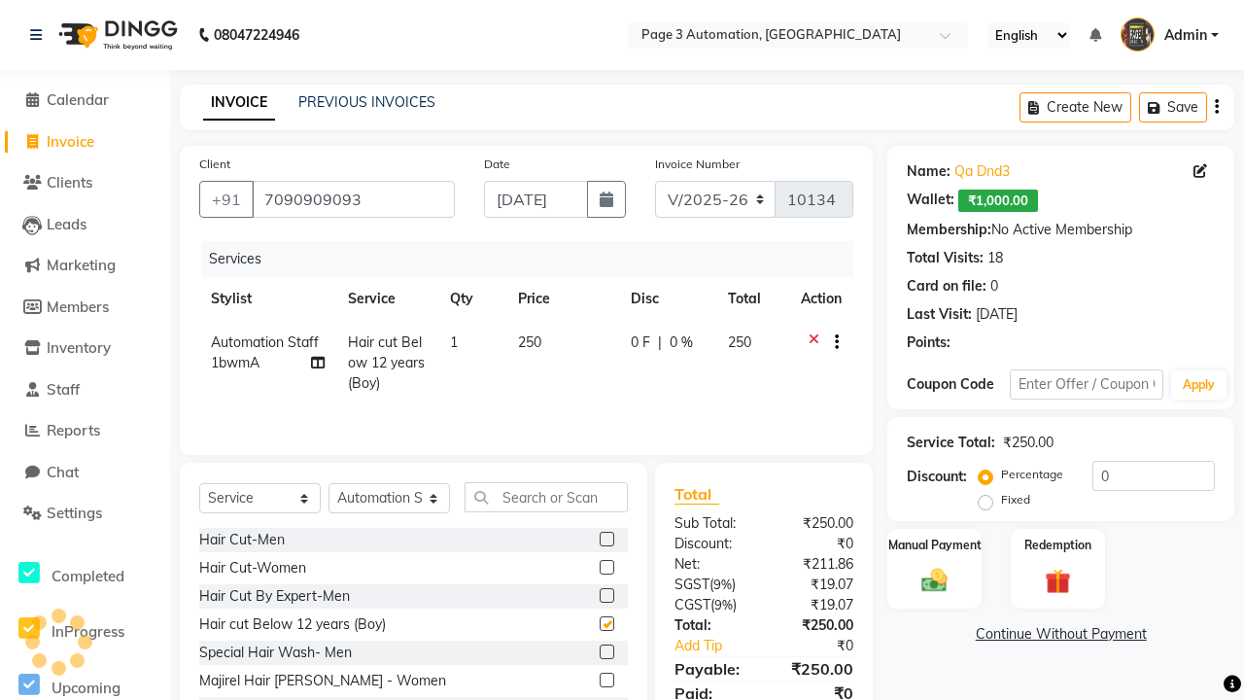
checkbox input "false"
click at [1057, 544] on label "Redemption" at bounding box center [1057, 543] width 70 height 18
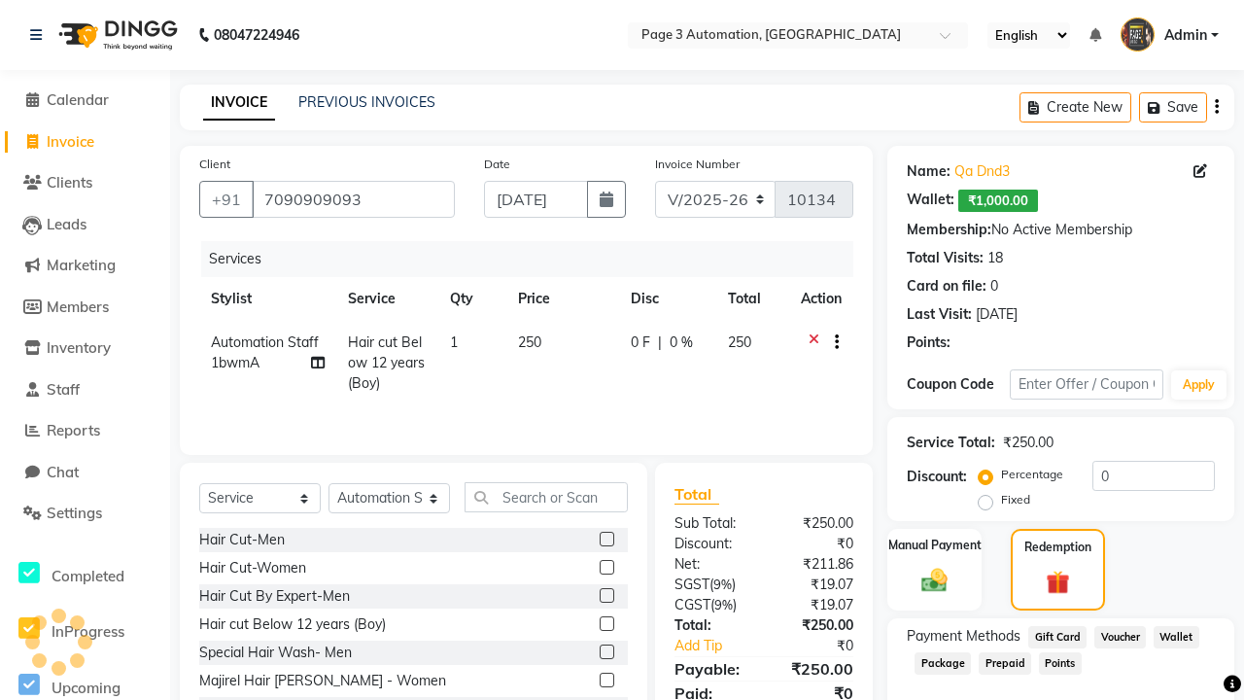
click at [942, 663] on span "Package" at bounding box center [942, 663] width 56 height 22
click at [1169, 35] on span "Admin" at bounding box center [1185, 35] width 43 height 20
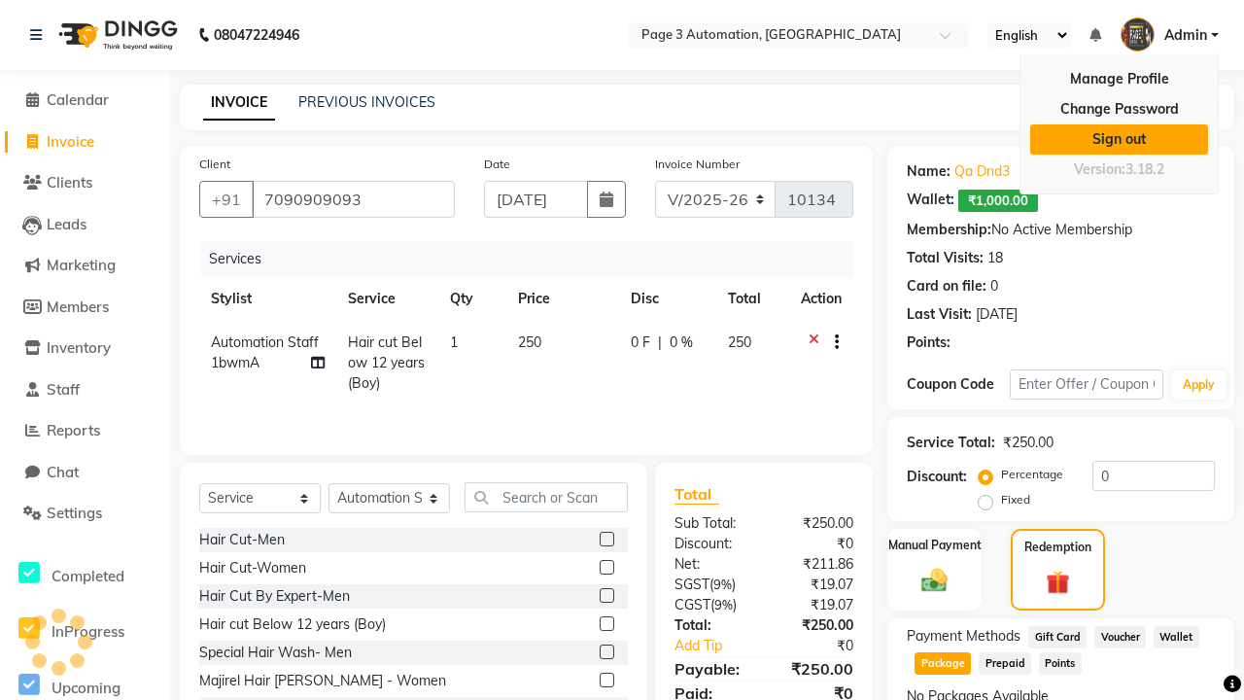
click at [1118, 139] on link "Sign out" at bounding box center [1119, 139] width 178 height 30
